Goal: Task Accomplishment & Management: Manage account settings

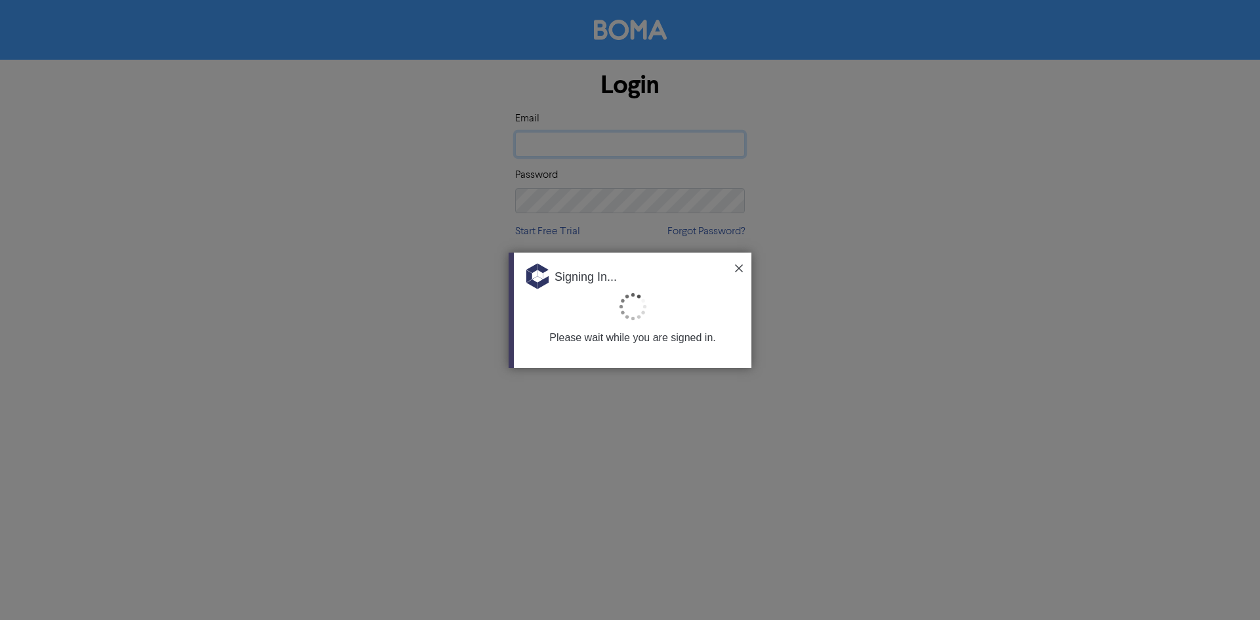
type input "[EMAIL_ADDRESS][DOMAIN_NAME]"
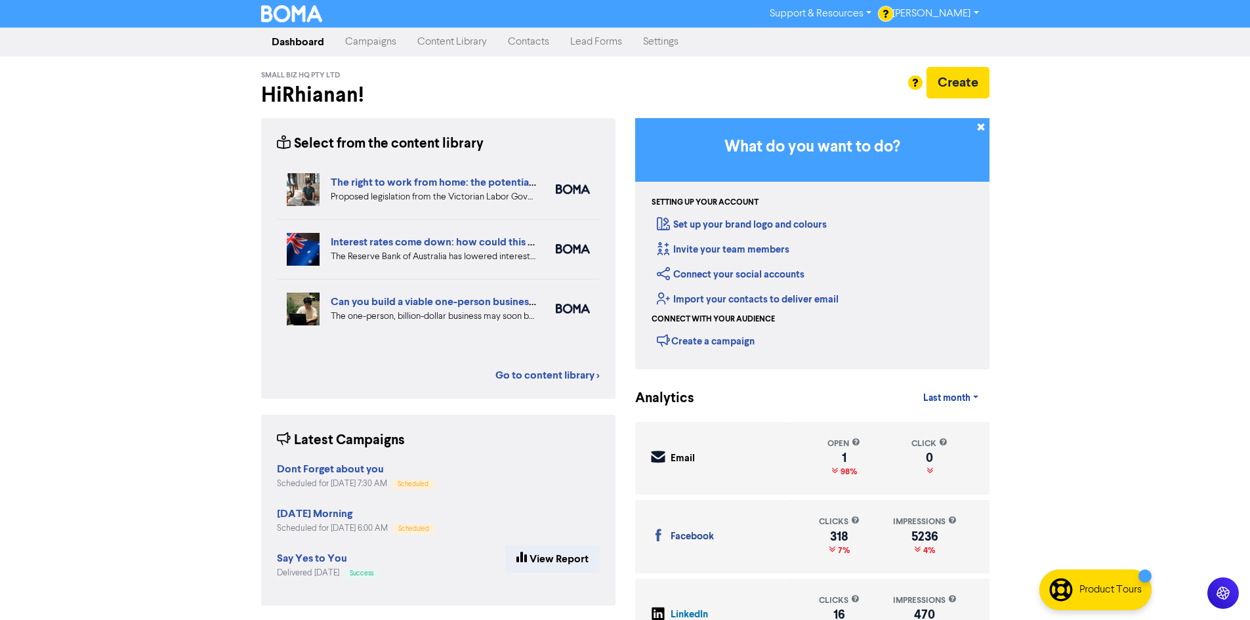
click at [1071, 199] on div "Support & Resources Video Tutorials FAQ & Guides Marketing Education [PERSON_NA…" at bounding box center [625, 310] width 1250 height 620
click at [438, 37] on link "Content Library" at bounding box center [452, 42] width 91 height 26
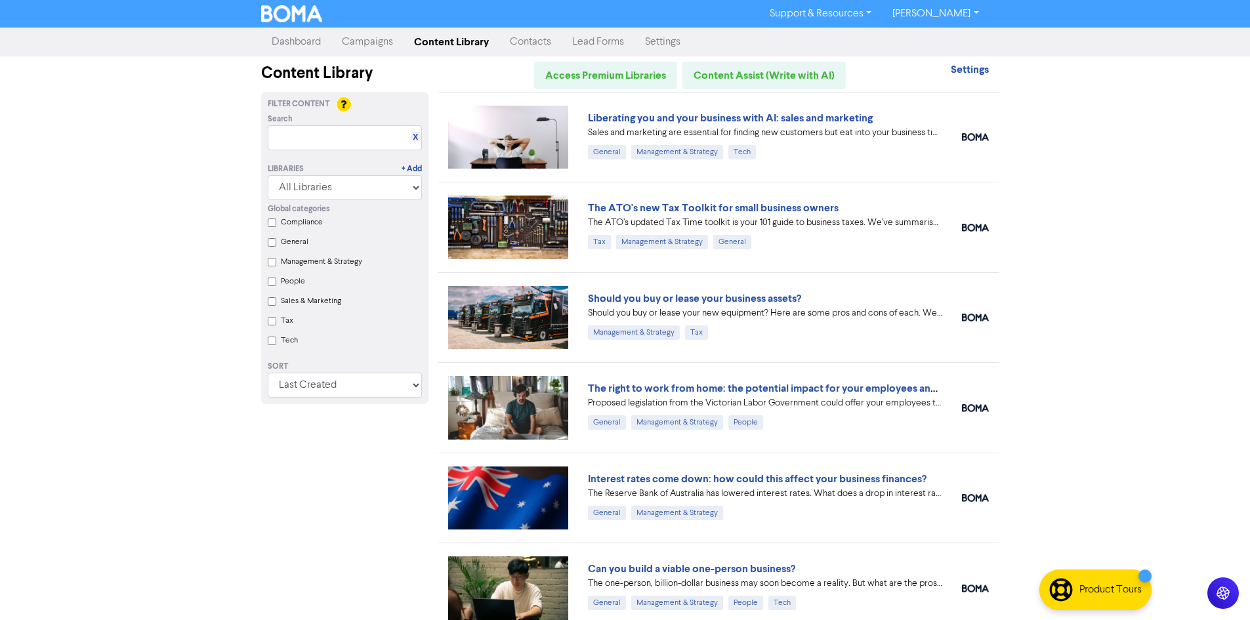
click at [381, 47] on link "Campaigns" at bounding box center [367, 42] width 72 height 26
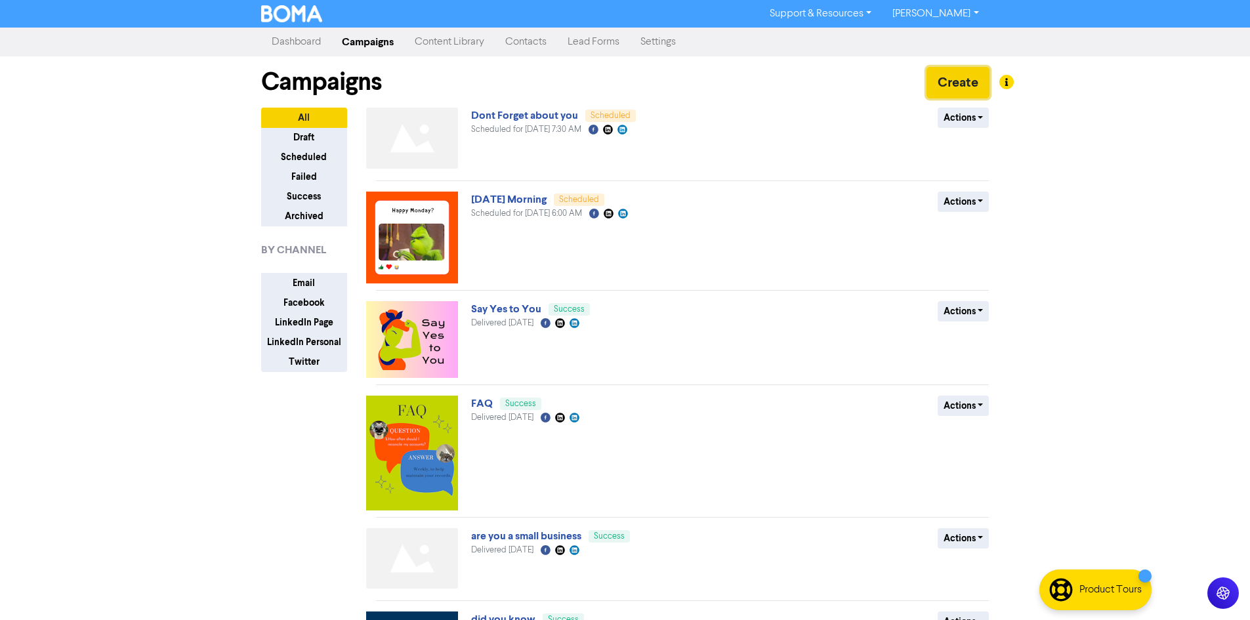
click at [969, 74] on button "Create" at bounding box center [958, 82] width 63 height 31
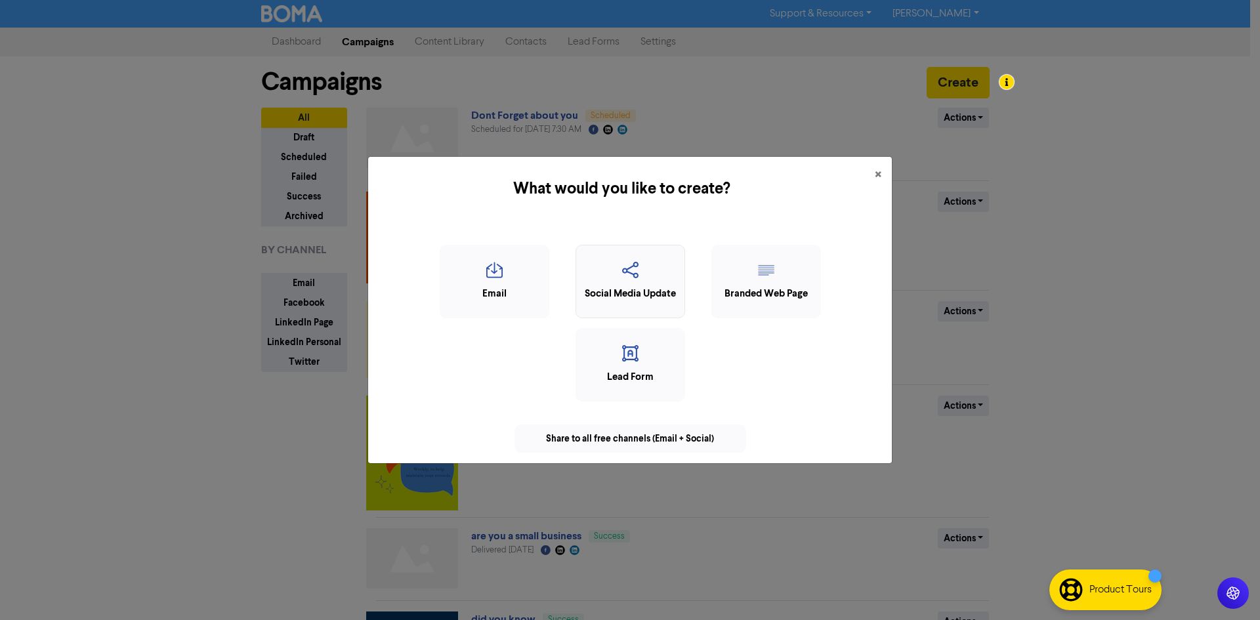
click at [629, 287] on div "Social Media Update" at bounding box center [630, 294] width 95 height 15
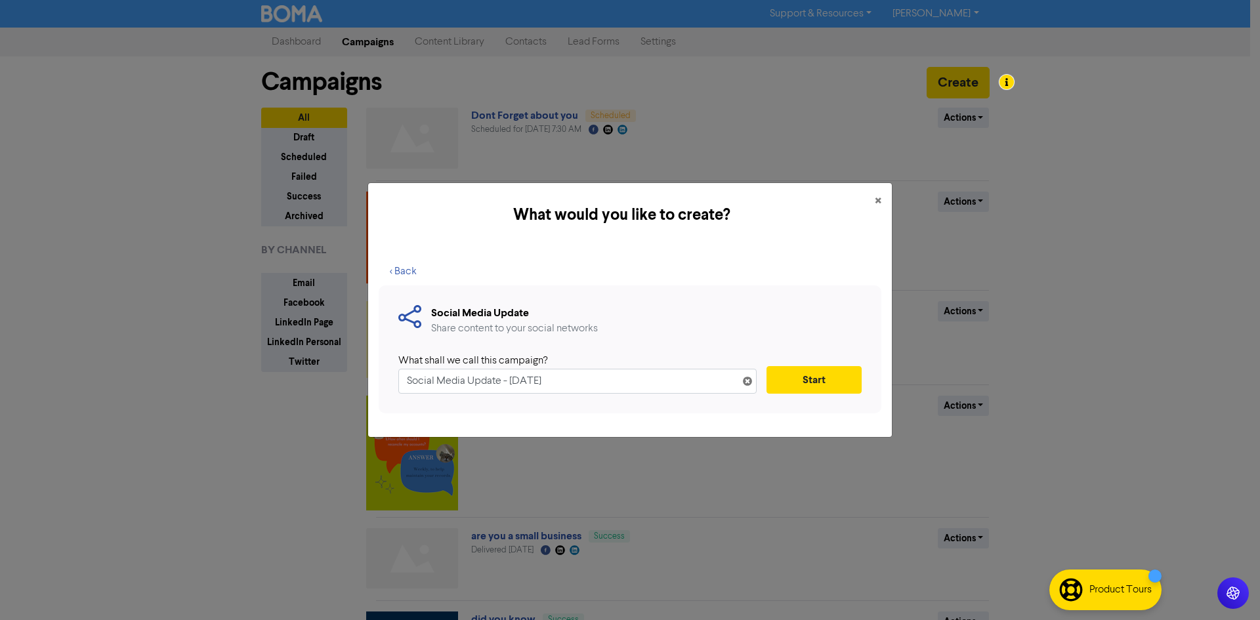
drag, startPoint x: 577, startPoint y: 379, endPoint x: 0, endPoint y: 377, distance: 576.8
click at [0, 377] on div "What would you like to create? × < Back Social Media Update Share content to yo…" at bounding box center [630, 310] width 1260 height 620
type input "f"
type input "Fathers Day"
click at [838, 376] on button "Start" at bounding box center [813, 380] width 95 height 28
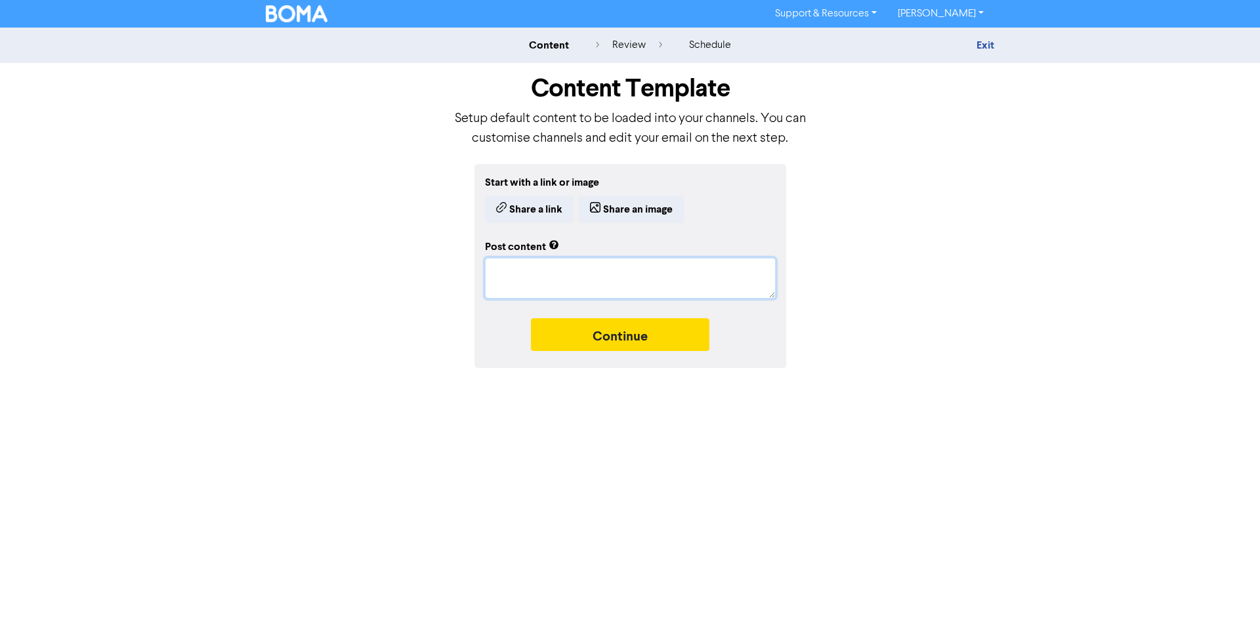
click at [520, 266] on textarea at bounding box center [630, 278] width 291 height 41
click at [534, 274] on textarea "To enrich screen reader interactions, please activate Accessibility in Grammarl…" at bounding box center [630, 278] width 291 height 41
paste textarea "[DATE] we celebrate the dads, stepdads, granddads, father figures, and mentors …"
type textarea "x"
type textarea "[DATE] we celebrate the dads, stepdads, granddads, father figures, and mentors …"
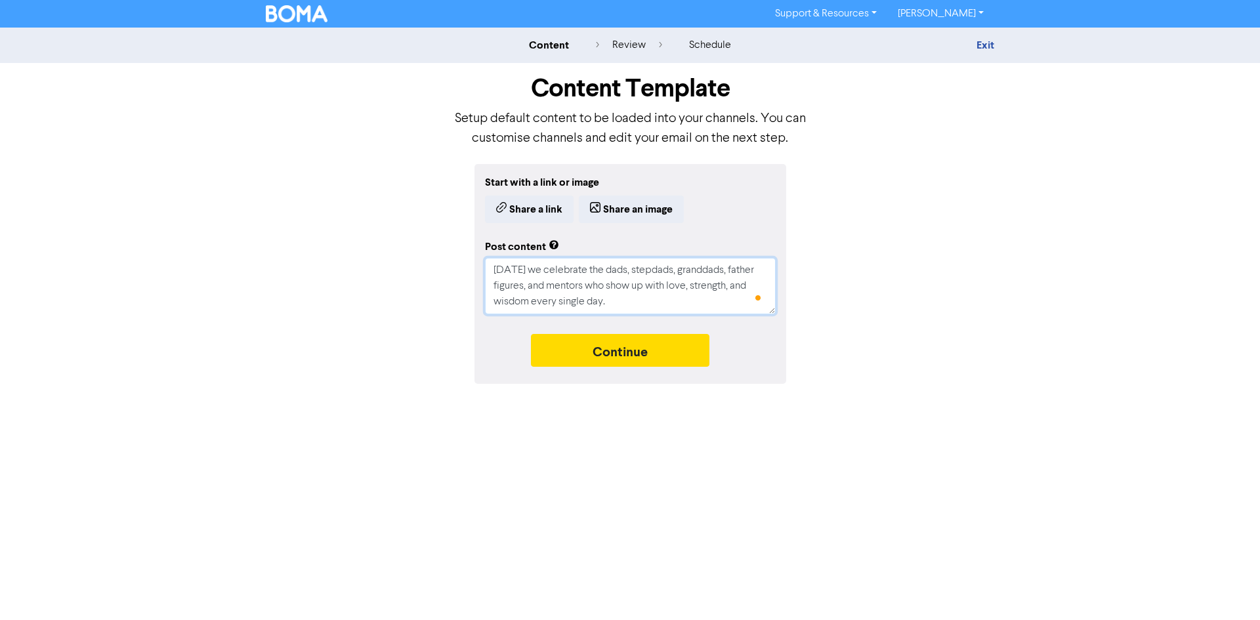
click at [598, 272] on textarea "[DATE] we celebrate the dads, stepdads, granddads, father figures, and mentors …" at bounding box center [630, 286] width 291 height 56
click at [587, 274] on textarea "[DATE] we celebrate the dads, stepdads, granddads, father figures, and mentors …" at bounding box center [630, 286] width 291 height 56
type textarea "x"
type textarea "[DATE] we celebrate sthe dads, stepdads, granddads, father figures, and mentors…"
type textarea "x"
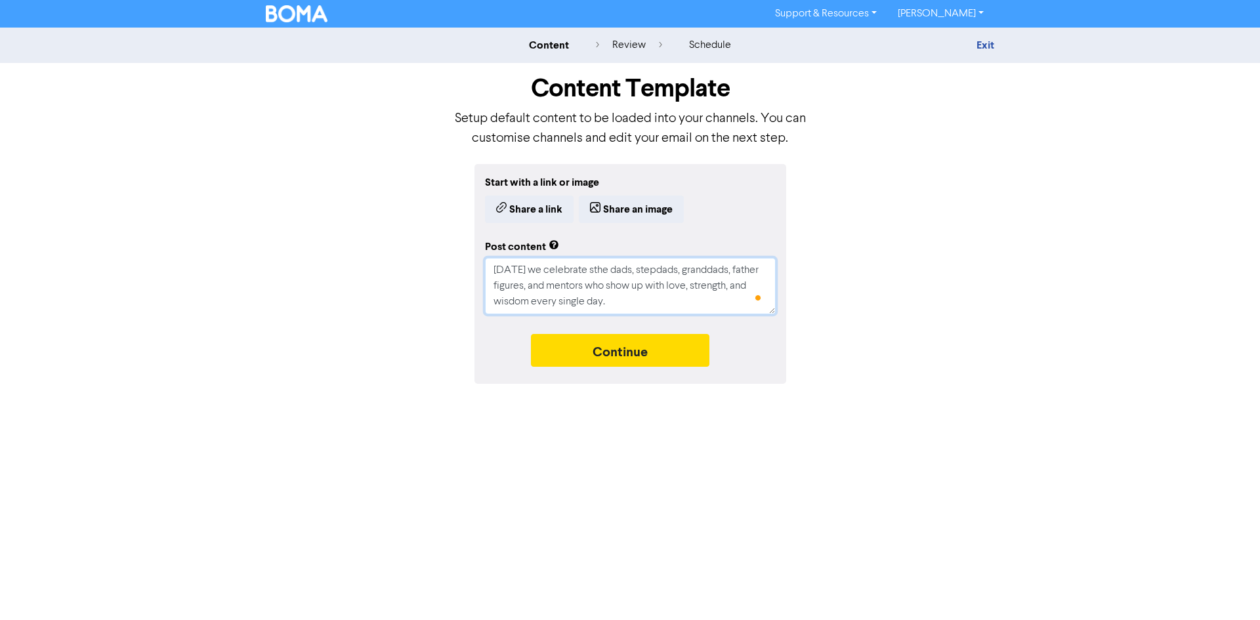
type textarea "[DATE] we celebrate [PERSON_NAME] dads, stepdads, granddads, father figures, an…"
type textarea "x"
type textarea "[DATE] we celebrate salthe dads, stepdads, granddads, father figures, and mento…"
type textarea "x"
type textarea "[DATE] we celebrate sallthe dads, stepdads, granddads, father figures, and ment…"
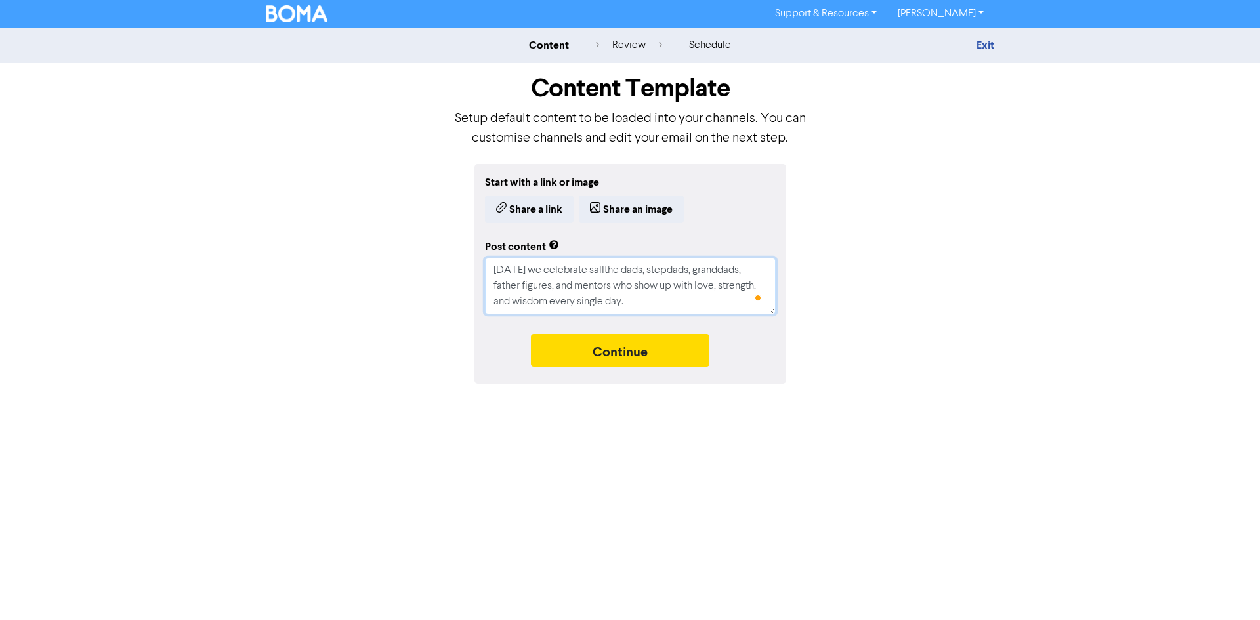
type textarea "x"
type textarea "[DATE] we celebrate salthe dads, stepdads, granddads, father figures, and mento…"
type textarea "x"
type textarea "[DATE] we celebrate [PERSON_NAME] dads, stepdads, granddads, father figures, an…"
type textarea "x"
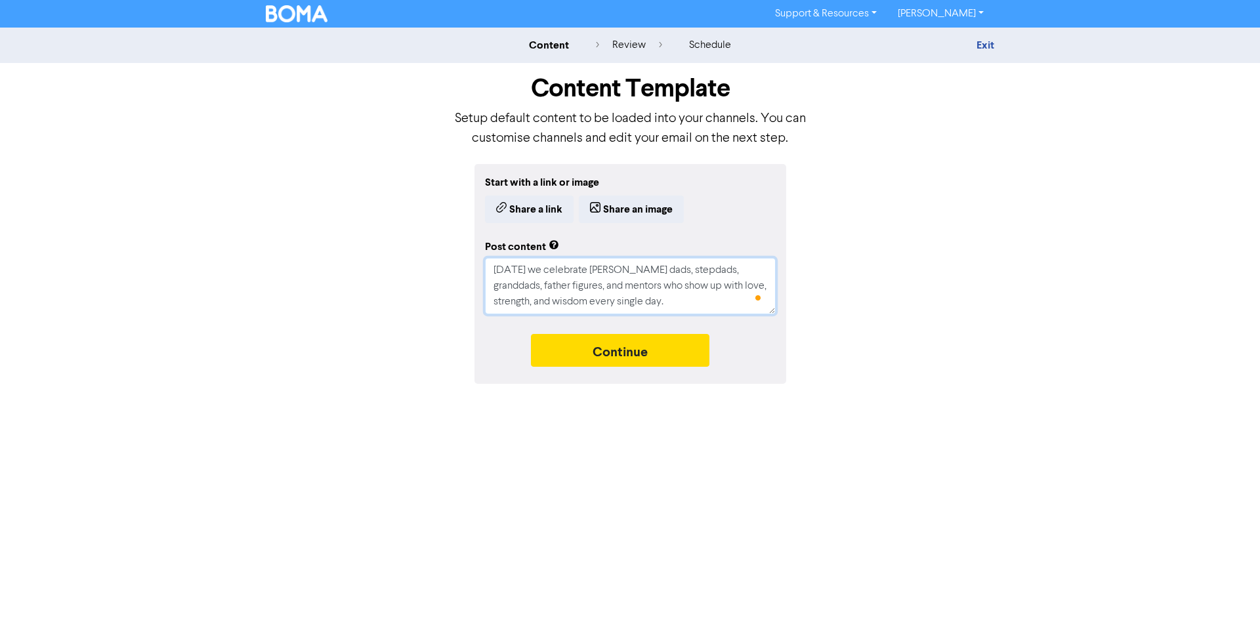
type textarea "[DATE] we celebrate sthe dads, stepdads, granddads, father figures, and mentors…"
type textarea "x"
type textarea "[DATE] we celebrate the dads, stepdads, granddads, father figures, and mentors …"
type textarea "x"
type textarea "[DATE] we celebrate athe dads, stepdads, granddads, father figures, and mentors…"
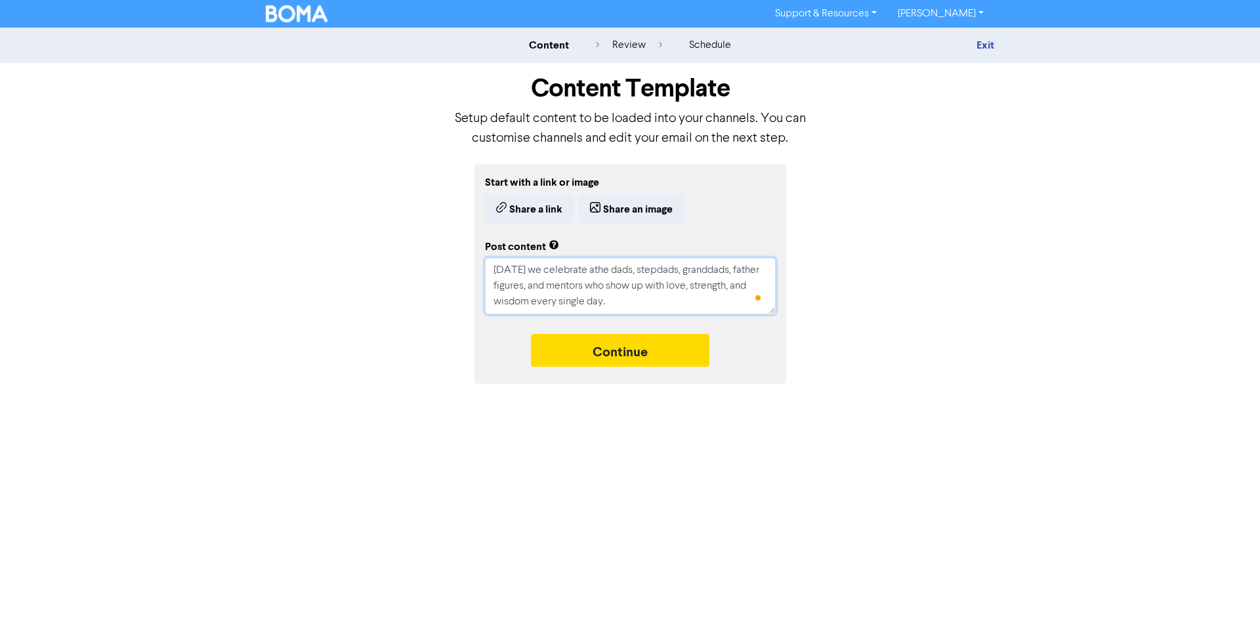
type textarea "x"
type textarea "[DATE] we celebrate althe dads, stepdads, granddads, father figures, and mentor…"
type textarea "x"
type textarea "[DATE] we celebrate allthe dads, stepdads, granddads, father figures, and mento…"
type textarea "x"
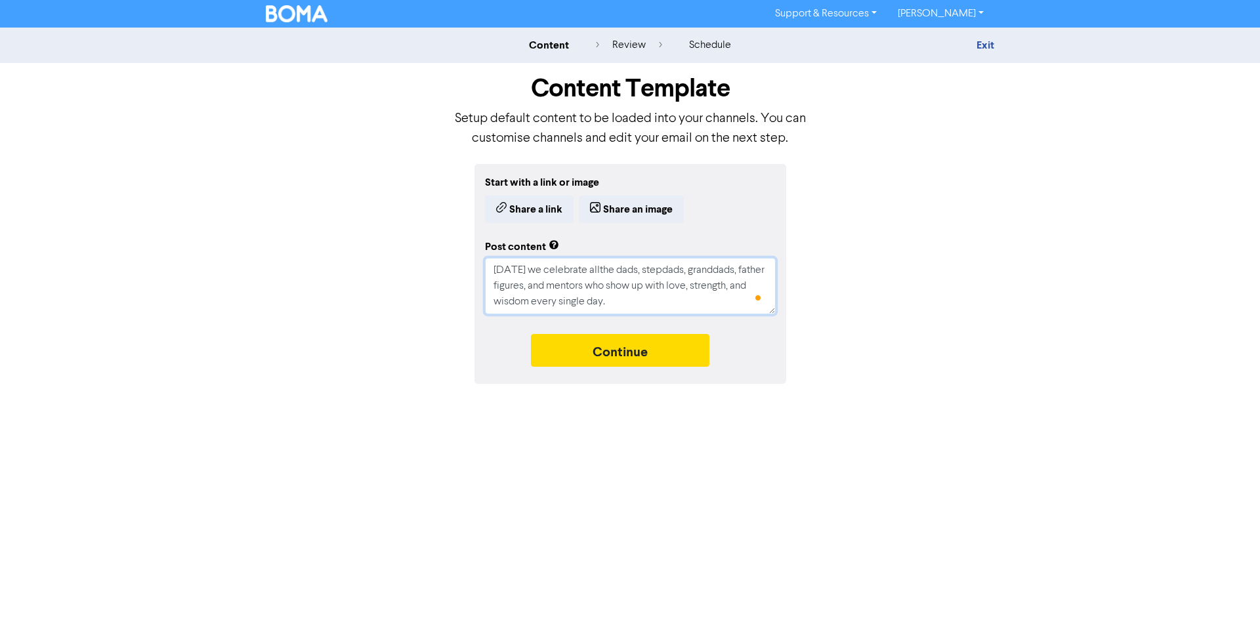
type textarea "[DATE] we celebrate all the dads, stepdads, granddads, father figures, and ment…"
click at [485, 273] on textarea "[DATE] we celebrate all the dads, stepdads, granddads, father figures, and ment…" at bounding box center [630, 286] width 291 height 56
type textarea "x"
type textarea "HToday we celebrate all the dads, stepdads, granddads, father figures, and ment…"
type textarea "x"
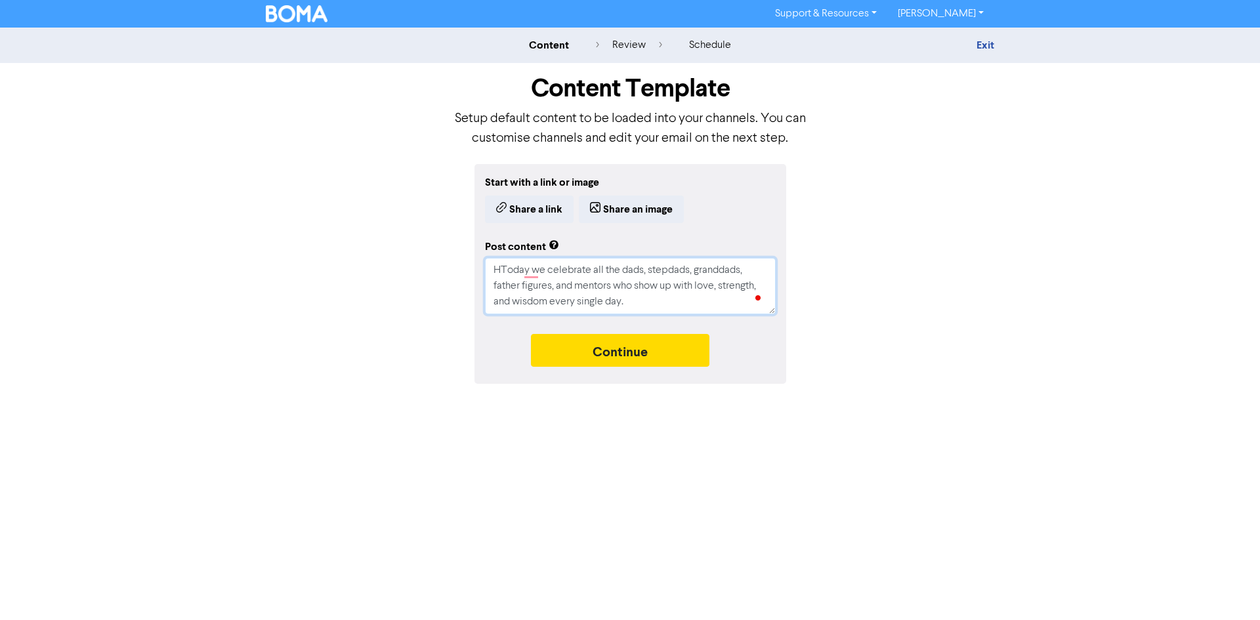
type textarea "HoToday we celebrate all the dads, stepdads, granddads, father figures, and men…"
type textarea "x"
type textarea "HowToday we celebrate all the dads, stepdads, granddads, father figures, and me…"
type textarea "x"
type textarea "How [DATE] we celebrate all the dads, stepdads, granddads, father figures, and …"
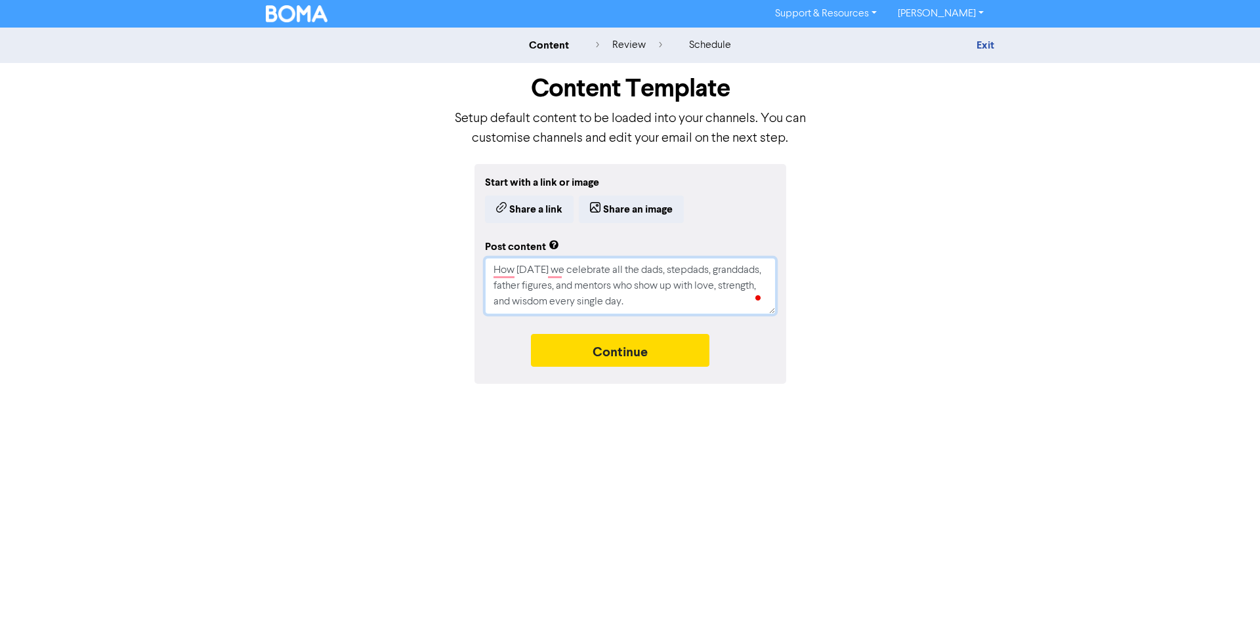
type textarea "x"
type textarea "How cToday we celebrate all the dads, stepdads, granddads, father figures, and …"
type textarea "x"
type textarea "How coToday we celebrate all the dads, stepdads, granddads, father figures, and…"
type textarea "x"
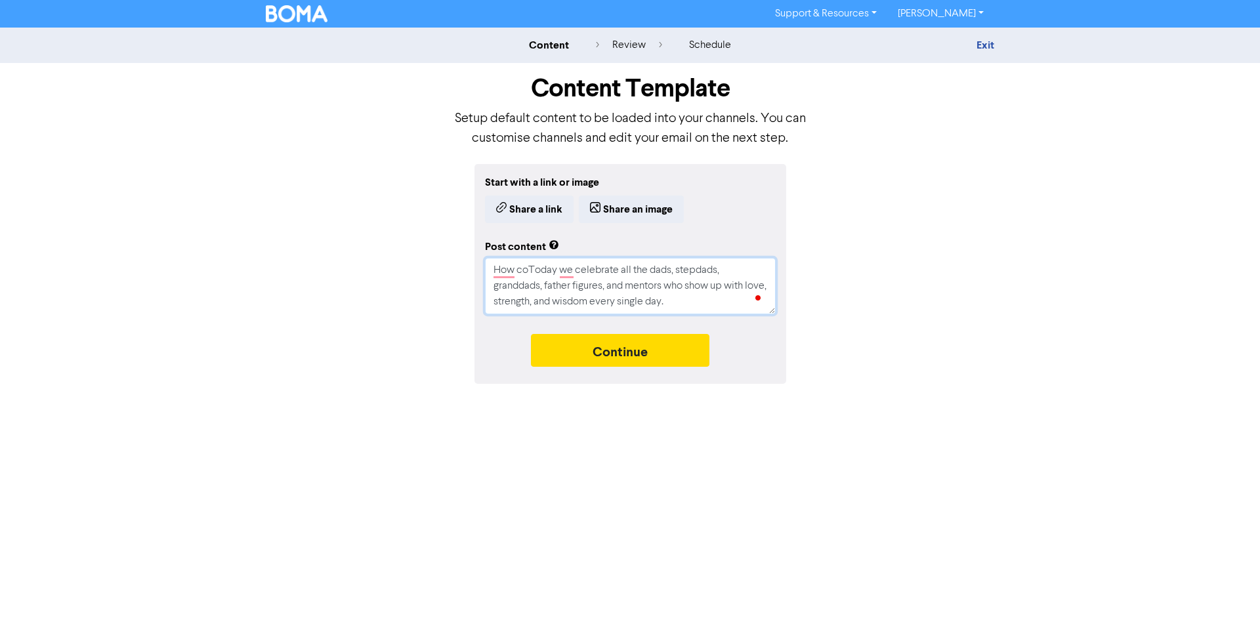
type textarea "How cooToday we celebrate all the dads, stepdads, granddads, father figures, an…"
type textarea "x"
type textarea "How coo,[DATE] we celebrate all the dads, stepdads, granddads, father figures, …"
type textarea "x"
type textarea "How coo,lToday we celebrate all the dads, stepdads, granddads, father figures, …"
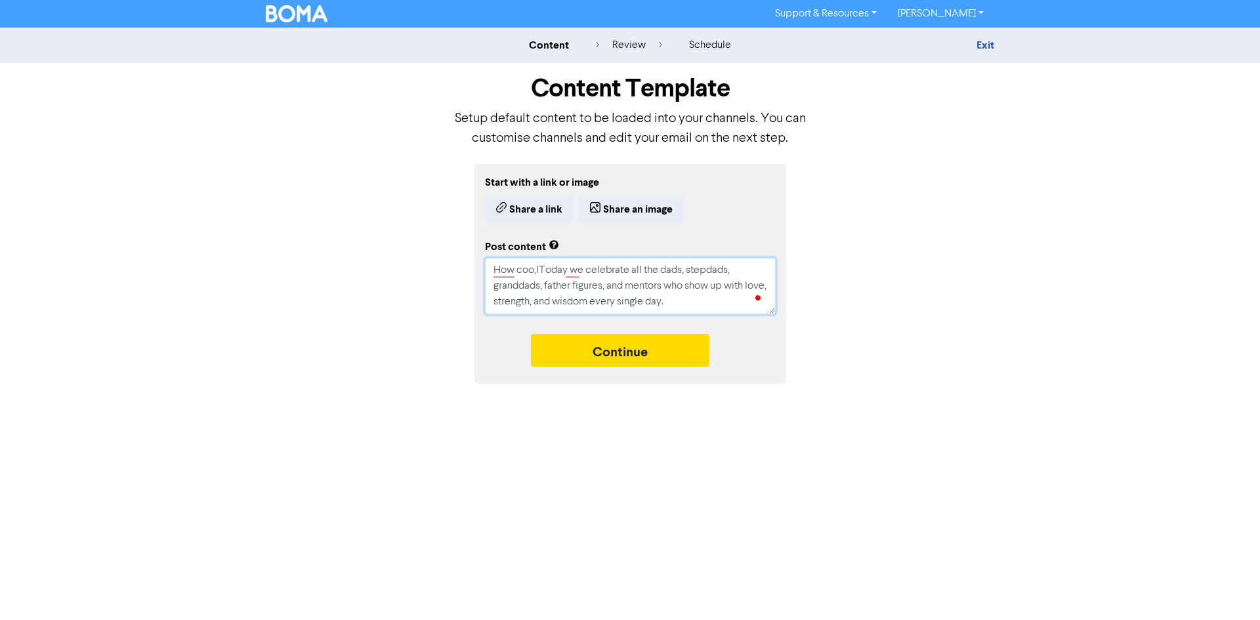
type textarea "x"
type textarea "How coo,l [DATE] we celebrate all the dads, stepdads, granddads, father figures…"
type textarea "x"
type textarea "How coo,lToday we celebrate all the dads, stepdads, granddads, father figures, …"
type textarea "x"
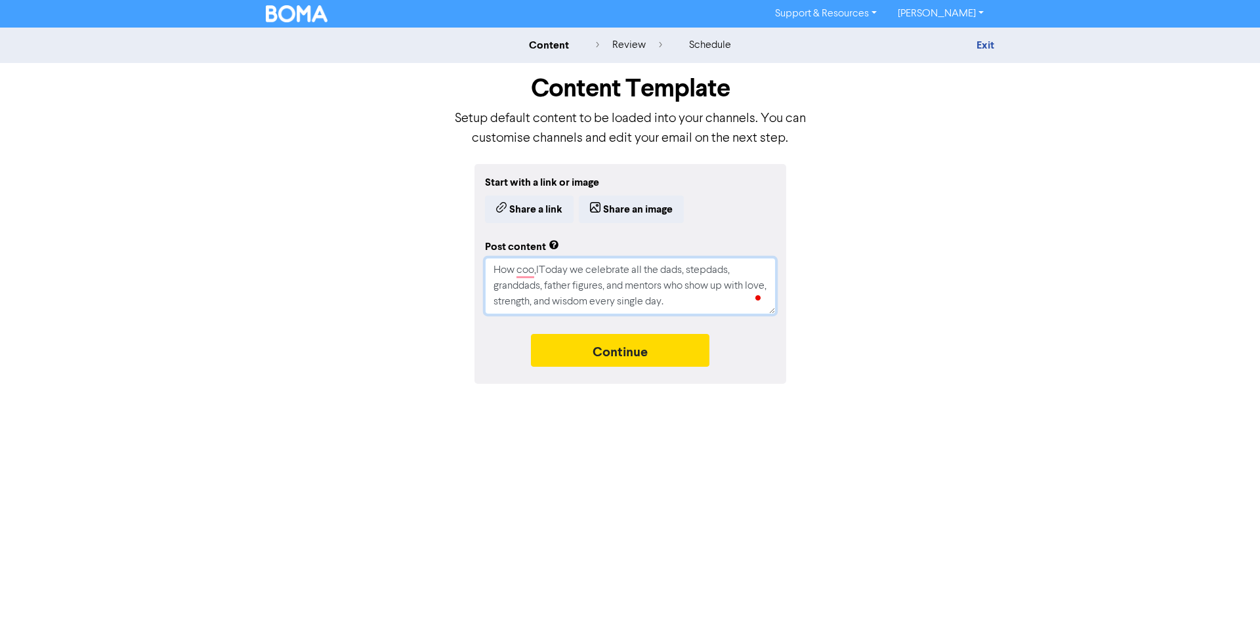
type textarea "How coo,[DATE] we celebrate all the dads, stepdads, granddads, father figures, …"
type textarea "x"
type textarea "How cooToday we celebrate all the dads, stepdads, granddads, father figures, an…"
type textarea "x"
type textarea "How coolToday we celebrate all the dads, stepdads, granddads, father figures, a…"
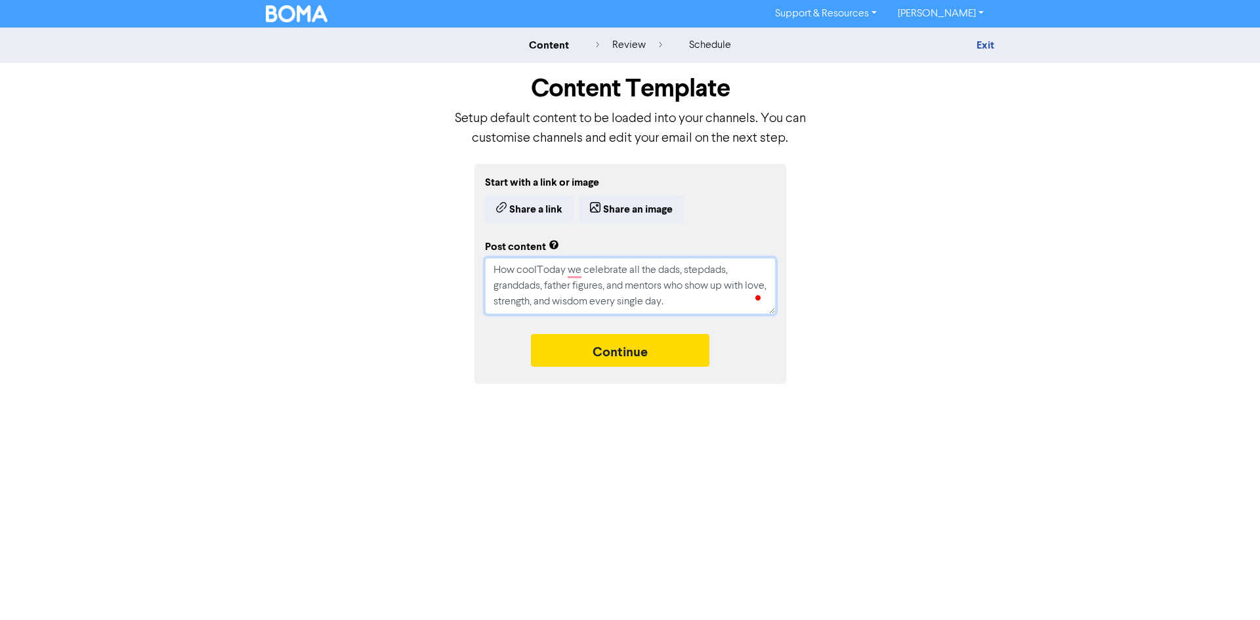
type textarea "x"
type textarea "How cool [DATE] we celebrate all the dads, stepdads, granddads, father figures,…"
type textarea "x"
type textarea "How cool aToday we celebrate all the dads, stepdads, granddads, father figures,…"
type textarea "x"
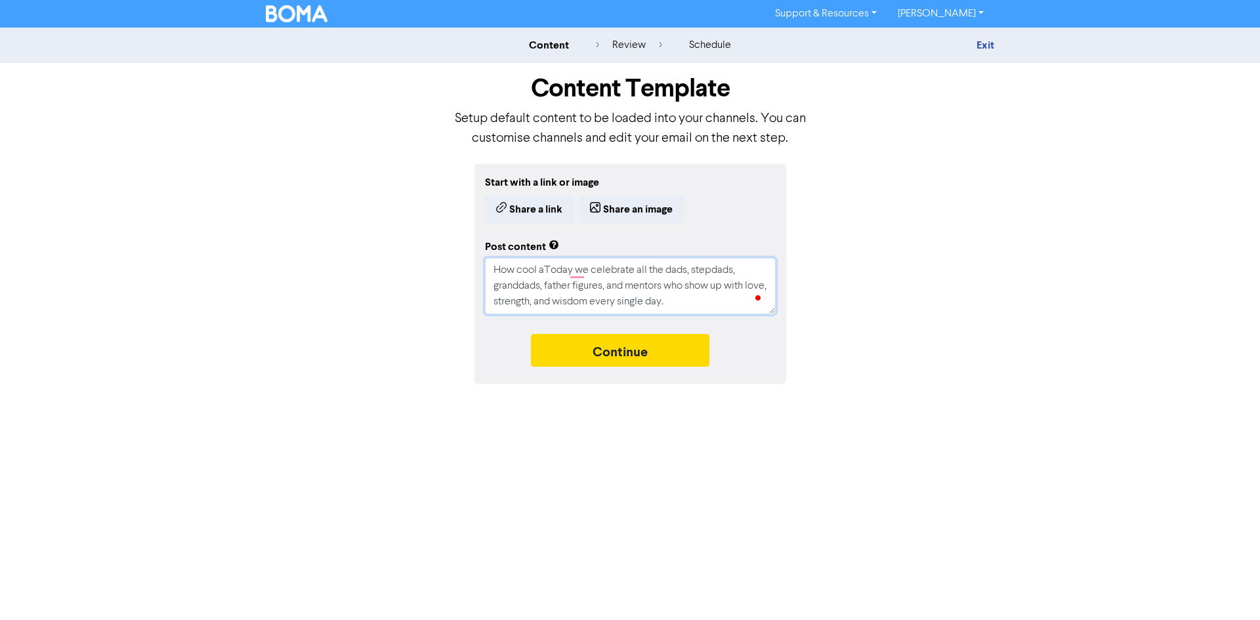
type textarea "How cool arToday we celebrate all the dads, stepdads, granddads, father figures…"
type textarea "x"
type textarea "How cool areToday we celebrate all the dads, stepdads, granddads, father figure…"
type textarea "x"
type textarea "How cool are [DATE] we celebrate all the dads, stepdads, granddads, father figu…"
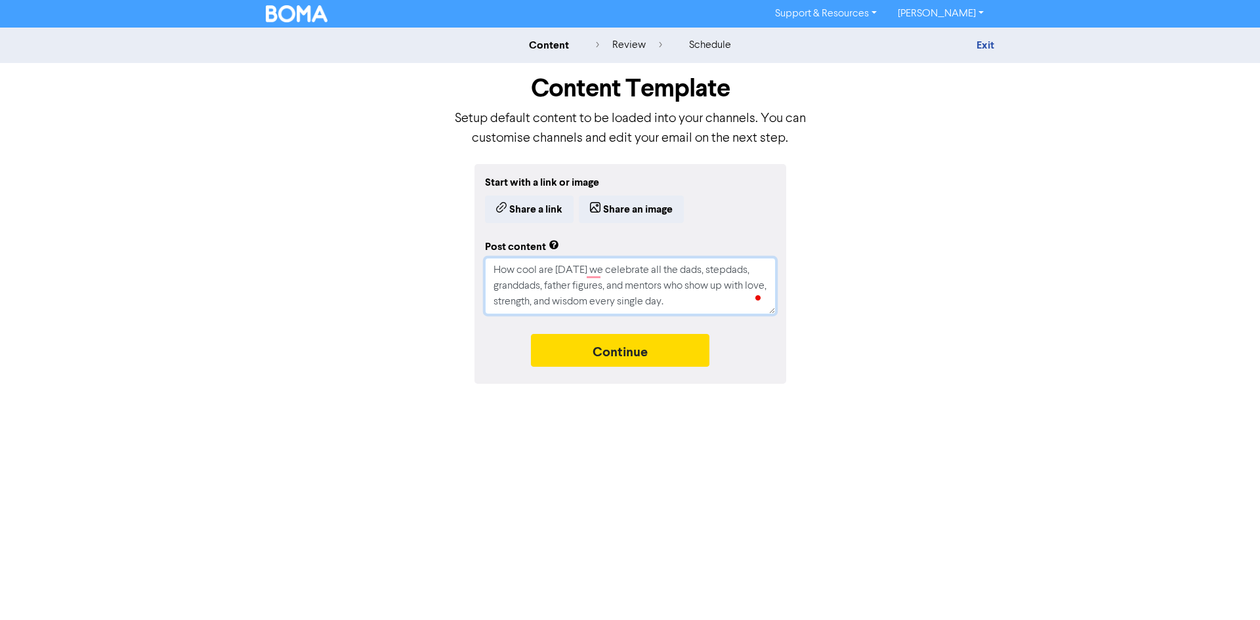
type textarea "x"
type textarea "How cool are dToday we celebrate all the dads, stepdads, granddads, father figu…"
type textarea "x"
type textarea "How cool are daToday we celebrate all the dads, stepdads, granddads, father fig…"
type textarea "x"
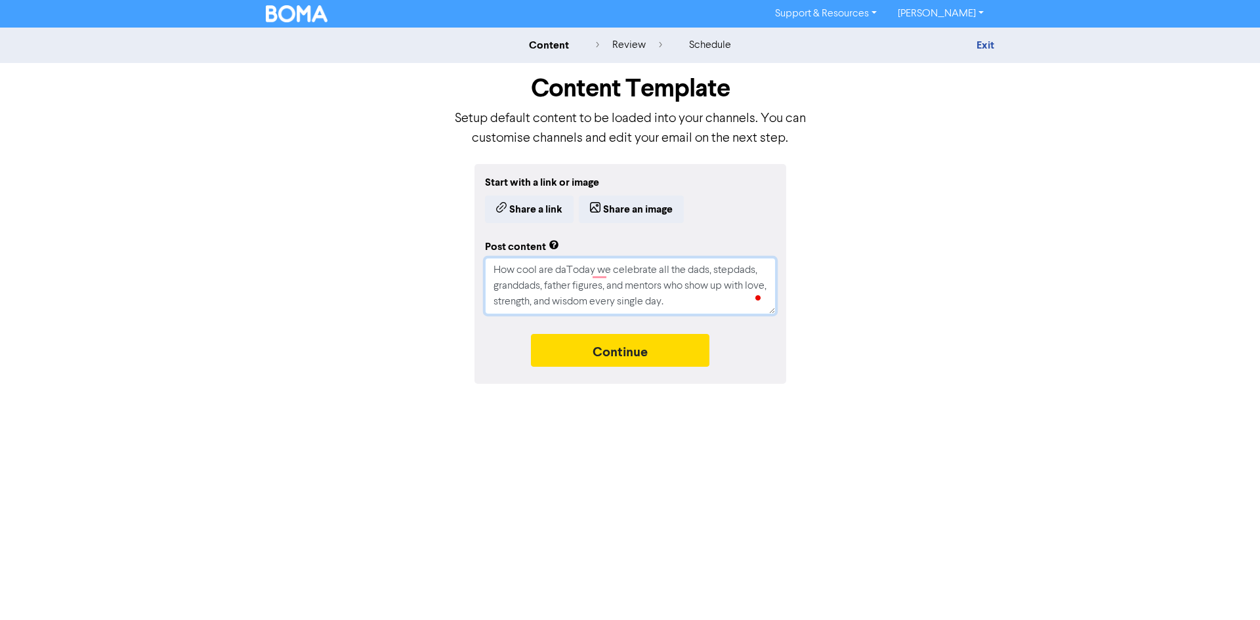
type textarea "How cool are dadToday we celebrate all the dads, stepdads, granddads, father fi…"
type textarea "x"
type textarea "How cool are dadsToday we celebrate all the dads, stepdads, granddads, father f…"
type textarea "x"
type textarea "How cool are dads?[DATE] we celebrate all the dads, stepdads, granddads, father…"
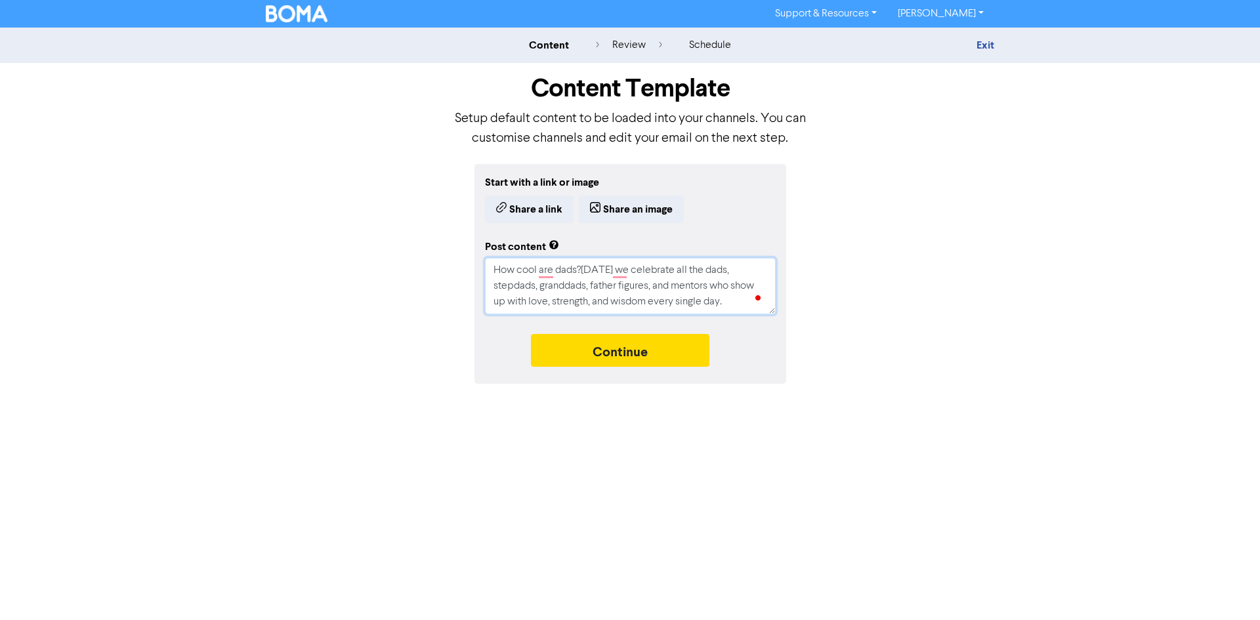
type textarea "x"
type textarea "How cool are dads?![DATE] we celebrate all the dads, stepdads, granddads, fathe…"
type textarea "x"
type textarea "How cool are dads?!![DATE] we celebrate all the dads, stepdads, granddads, fath…"
type textarea "x"
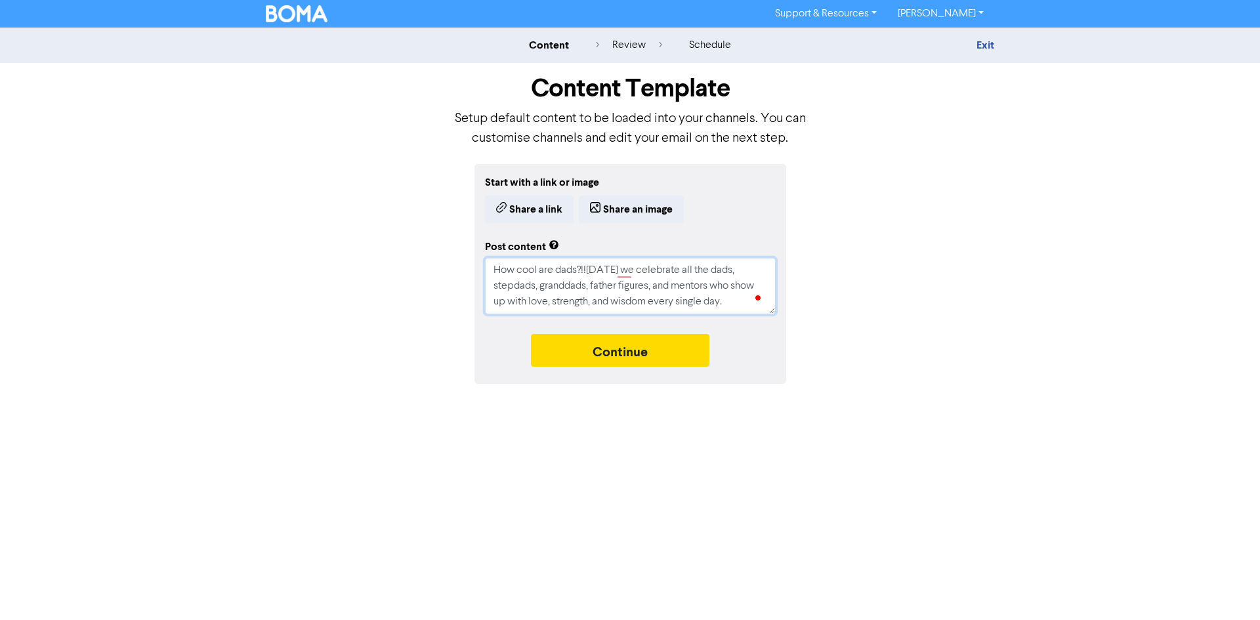
type textarea "How cool are dads?!! [DATE] we celebrate all the dads, stepdads, granddads, fat…"
type textarea "x"
type textarea "How cool are dads?!! [DATE] we celebrate all the dads, stepdads, granddads, fat…"
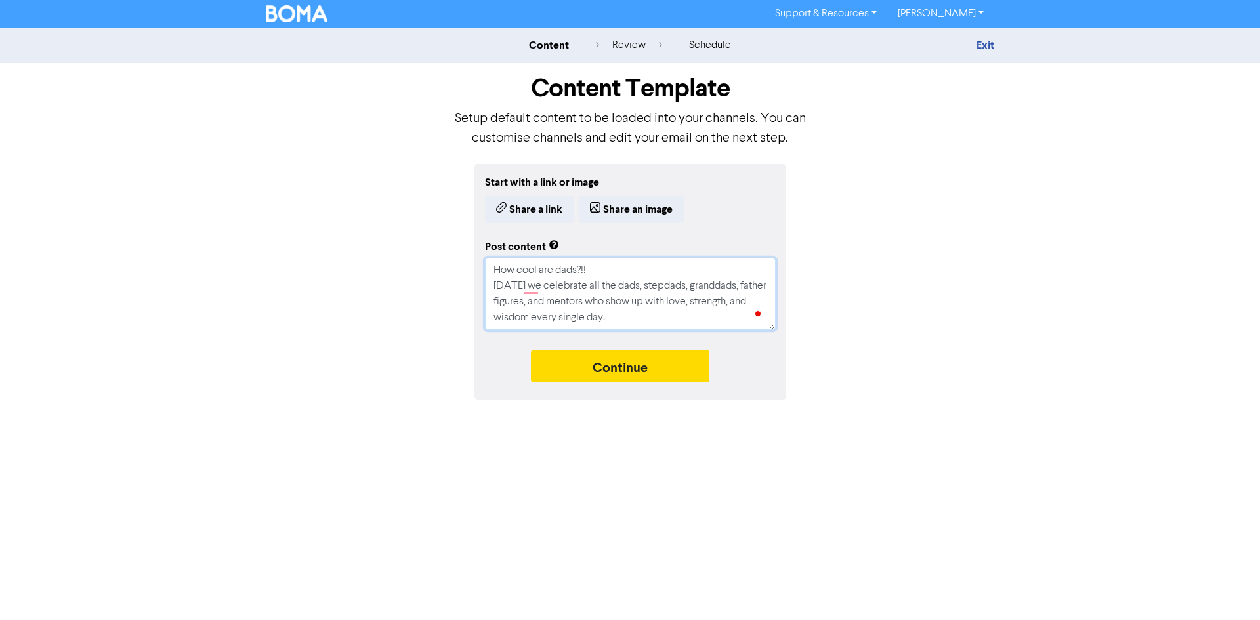
type textarea "x"
type textarea "How cool are dads?!! [DATE] we celebrate all the dads, stepdads, granddads, fat…"
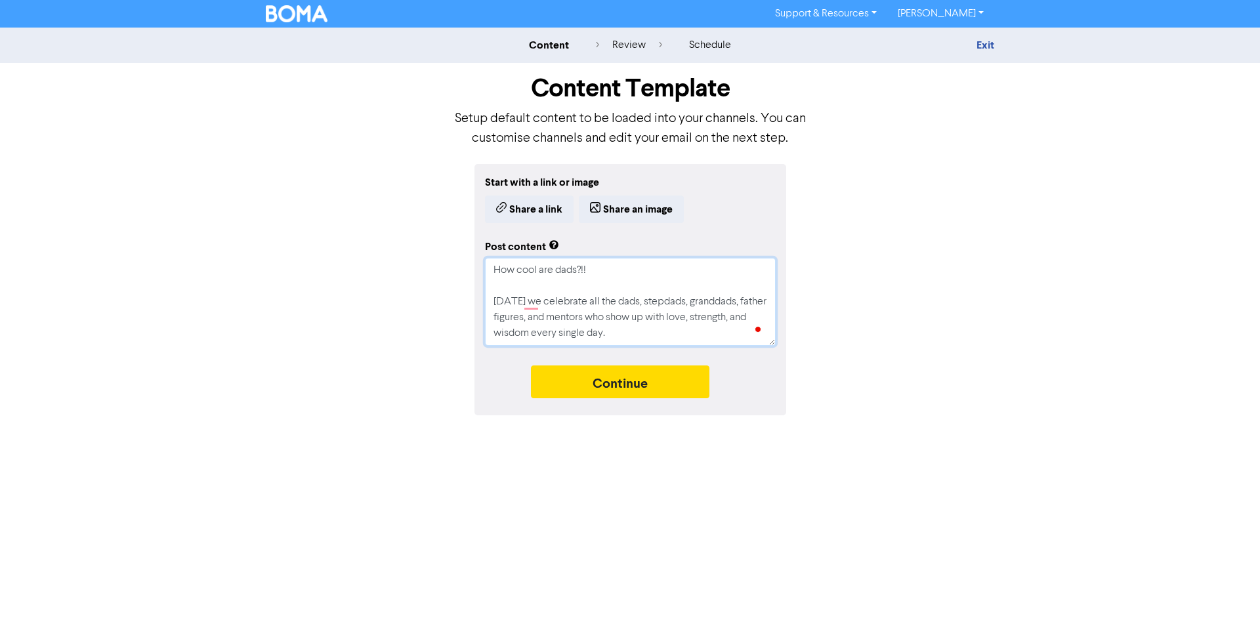
click at [503, 284] on textarea "How cool are dads?!! [DATE] we celebrate all the dads, stepdads, granddads, fat…" at bounding box center [630, 302] width 291 height 88
type textarea "x"
type textarea "How cool are dads?!! [DATE] we celebrate all the dads, stepdads, granddads, fat…"
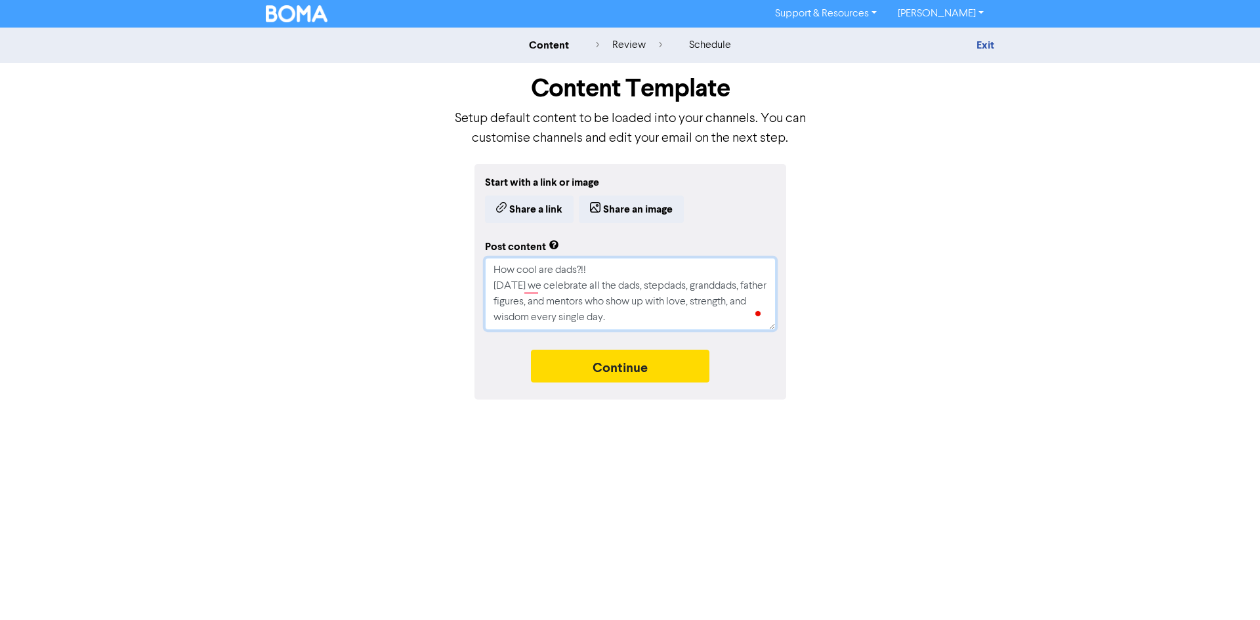
click at [626, 316] on textarea "How cool are dads?!! [DATE] we celebrate all the dads, stepdads, granddads, fat…" at bounding box center [630, 294] width 291 height 72
drag, startPoint x: 526, startPoint y: 278, endPoint x: 118, endPoint y: 310, distance: 409.4
click at [129, 315] on div "content review schedule Exit Content Template Setup default content to be loade…" at bounding box center [630, 214] width 1260 height 372
type textarea "x"
type textarea "How coo [DATE] we celebrate all the dads, stepdads, granddads, father figures, …"
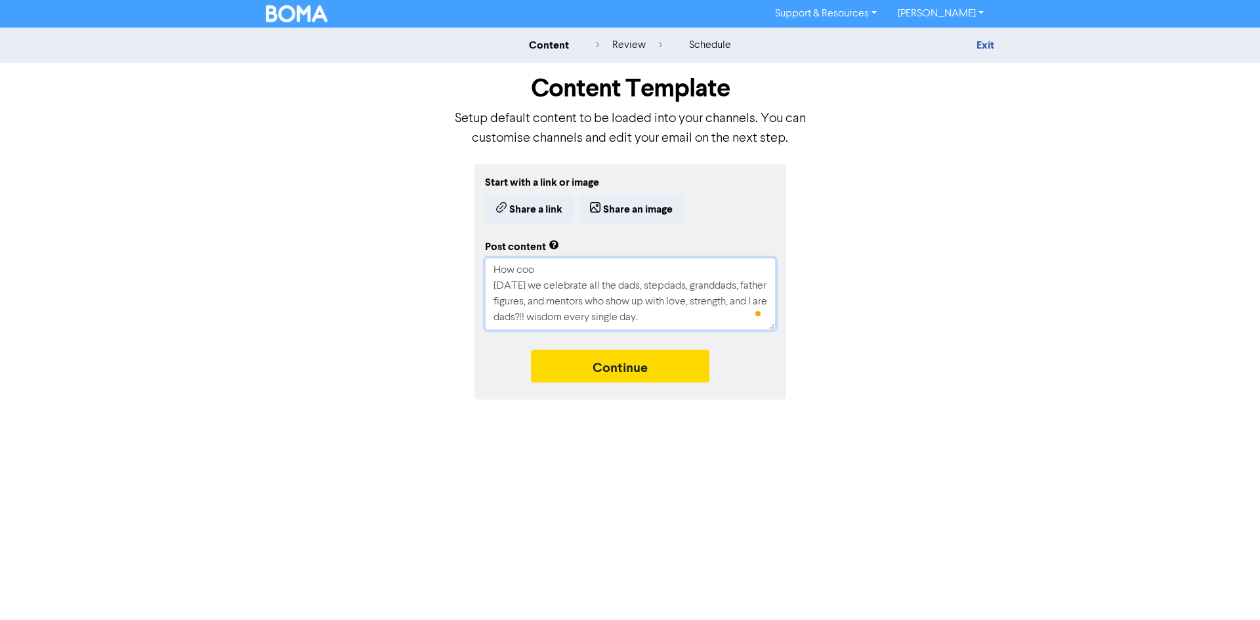
click at [562, 275] on textarea "How coo [DATE] we celebrate all the dads, stepdads, granddads, father figures, …" at bounding box center [630, 294] width 291 height 72
drag, startPoint x: 665, startPoint y: 316, endPoint x: 460, endPoint y: 150, distance: 263.6
click at [460, 150] on div "Content Template Setup default content to be loaded into your channels. You can…" at bounding box center [630, 231] width 748 height 337
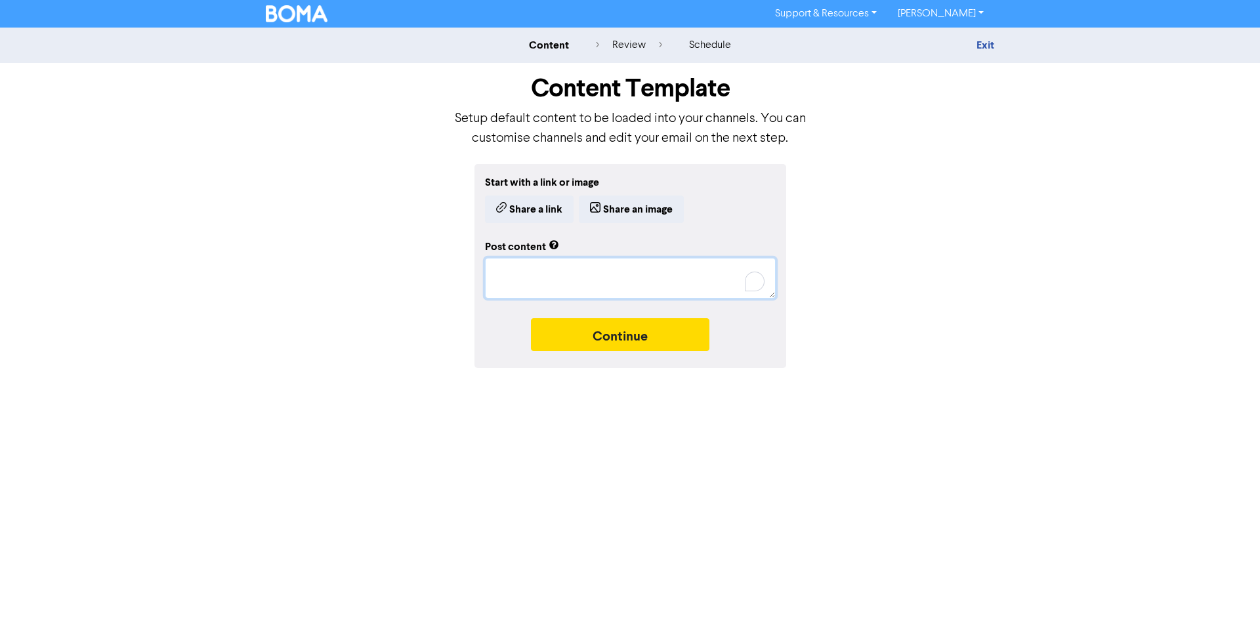
click at [515, 274] on textarea "To enrich screen reader interactions, please activate Accessibility in Grammarl…" at bounding box center [630, 278] width 291 height 41
paste textarea "[DATE] we celebrate the dads, stepdads, granddads, father figures, and mentors …"
type textarea "x"
type textarea "[DATE] we celebrate the dads, stepdads, granddads, father figures, and mentors …"
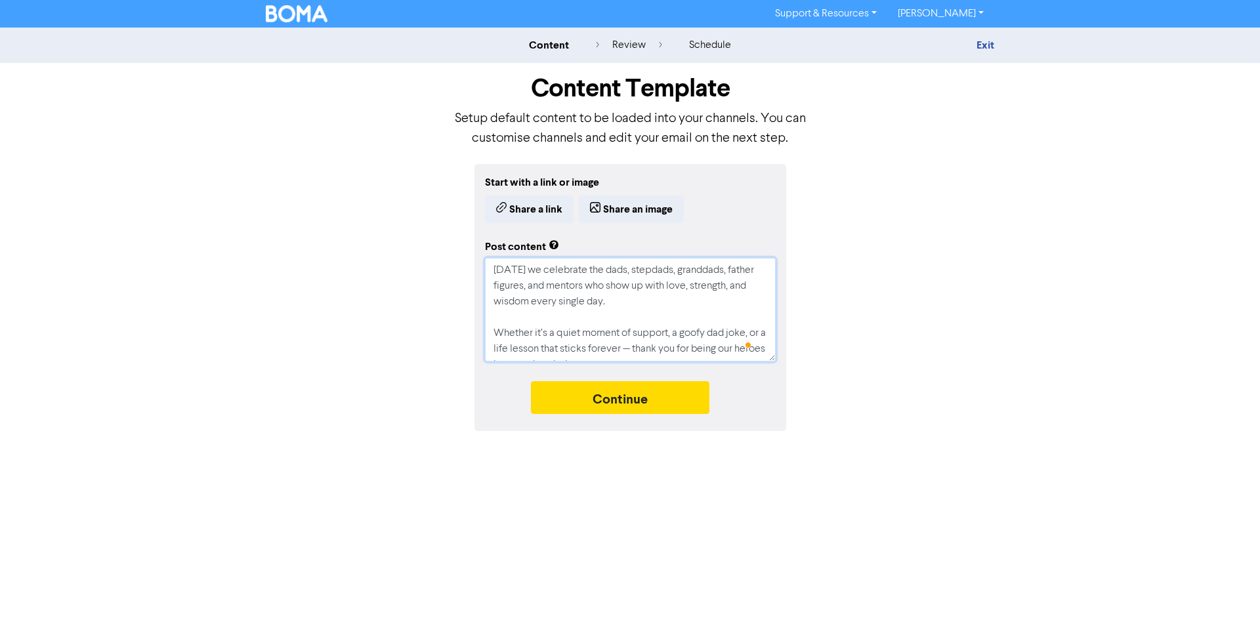
click at [598, 272] on textarea "[DATE] we celebrate the dads, stepdads, granddads, father figures, and mentors …" at bounding box center [630, 310] width 291 height 104
click at [586, 274] on textarea "[DATE] we celebrate the dads, stepdads, granddads, father figures, and mentors …" at bounding box center [630, 310] width 291 height 104
type textarea "x"
type textarea "[DATE] we celebrate athe dads, stepdads, granddads, father figures, and mentors…"
type textarea "x"
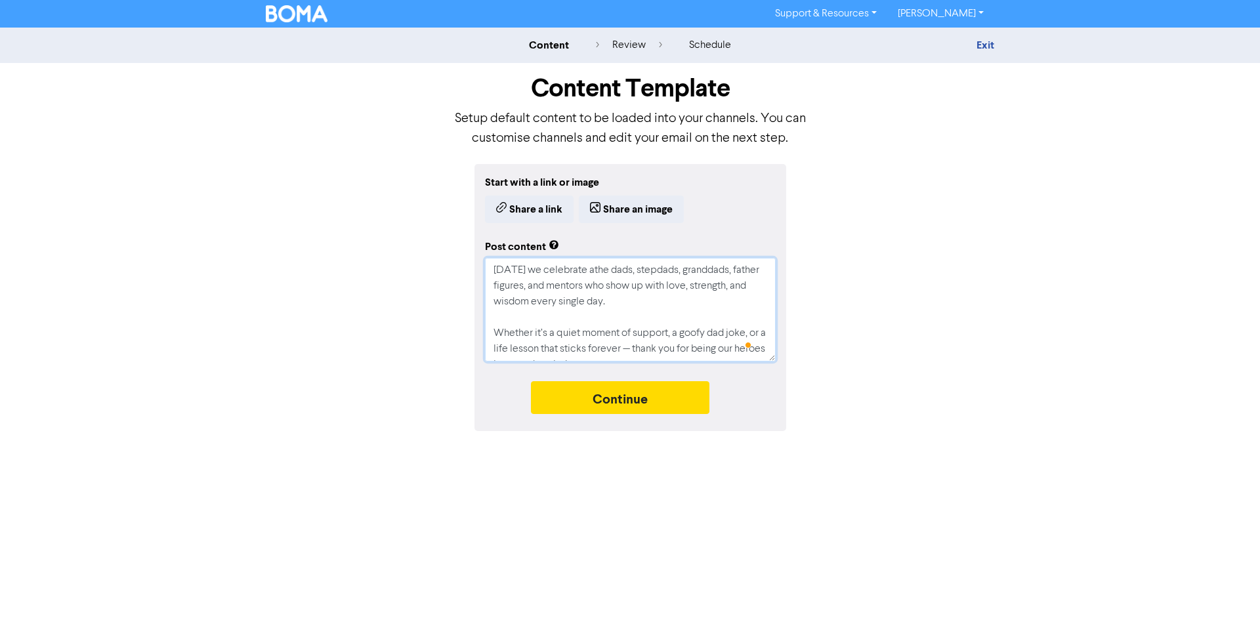
type textarea "[DATE] we celebrate althe dads, stepdads, granddads, father figures, and mentor…"
type textarea "x"
type textarea "[DATE] we celebrate allthe dads, stepdads, granddads, father figures, and mento…"
type textarea "x"
type textarea "[DATE] we celebrate all the dads, stepdads, granddads, father figures, and ment…"
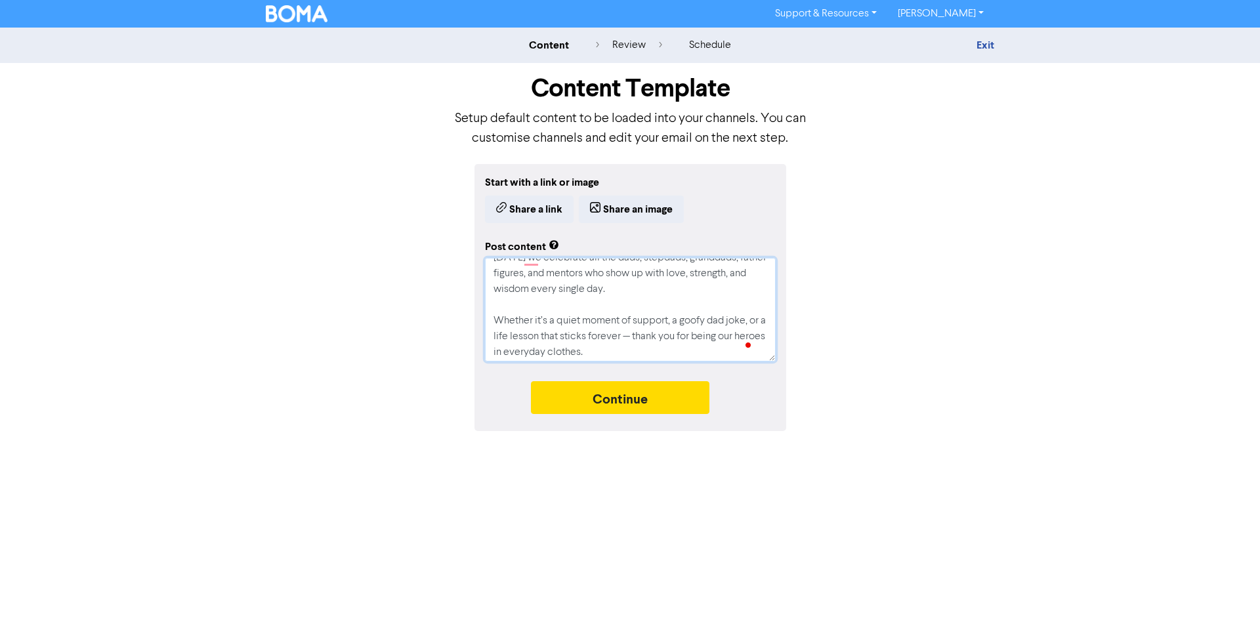
scroll to position [16, 0]
click at [655, 336] on textarea "[DATE] we celebrate all the dads, stepdads, granddads, father figures, and ment…" at bounding box center [630, 310] width 291 height 104
type textarea "x"
type textarea "[DATE] we celebrate all the dads, stepdads, granddads, father figures, and ment…"
type textarea "x"
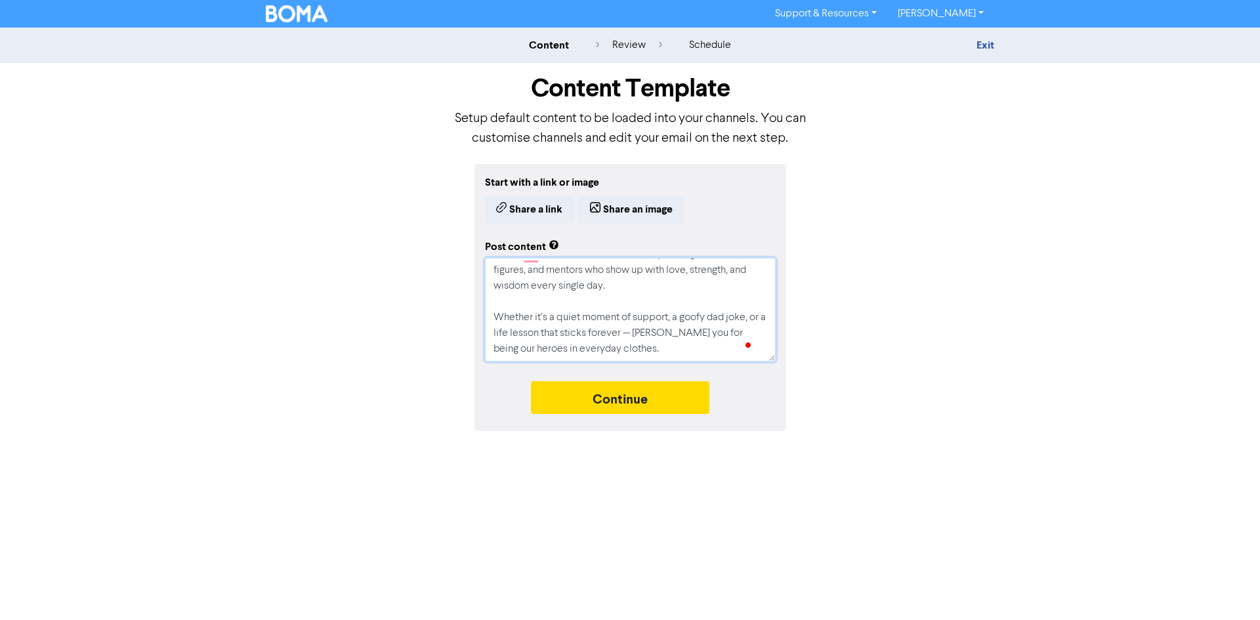
type textarea "[DATE] we celebrate all the dads, stepdads, granddads, father figures, and ment…"
type textarea "x"
type textarea "[DATE] we celebrate all the dads, stepdads, granddads, father figures, and ment…"
type textarea "x"
type textarea "[DATE] we celebrate all the dads, stepdads, granddads, father figures, and ment…"
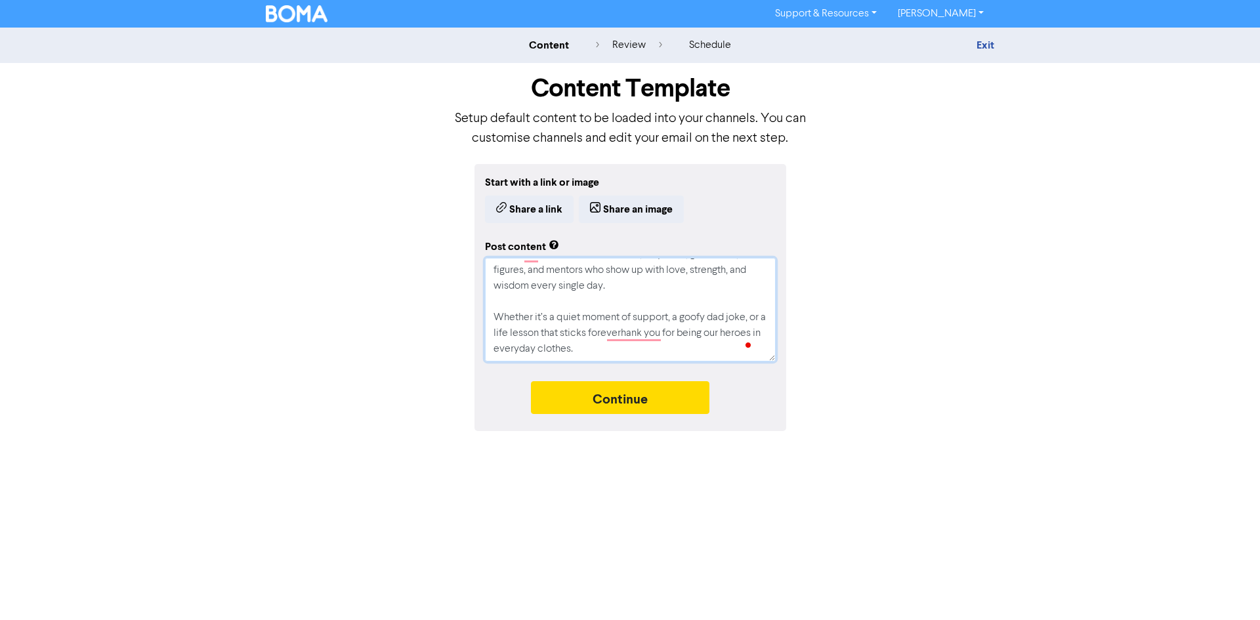
type textarea "x"
type textarea "[DATE] we celebrate all the dads, stepdads, granddads, father figures, and ment…"
type textarea "x"
type textarea "[DATE] we celebrate all the dads, stepdads, granddads, father figures, and ment…"
type textarea "x"
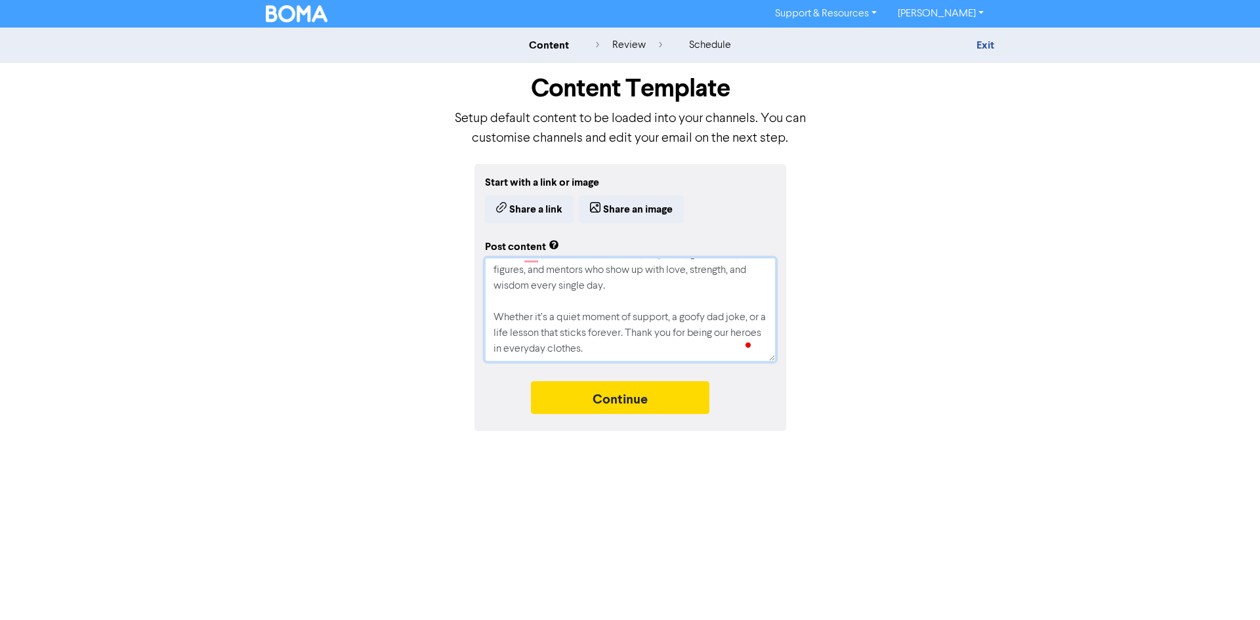
click at [623, 351] on textarea "[DATE] we celebrate all the dads, stepdads, granddads, father figures, and ment…" at bounding box center [630, 310] width 291 height 104
click at [489, 268] on textarea "[DATE] we celebrate all the dads, stepdads, granddads, father figures, and ment…" at bounding box center [630, 310] width 291 height 104
type textarea "[DATE] we celebrate all the dads, stepdads, granddads, father figures, and ment…"
click at [966, 300] on div "Start with a link or image Share a link Share an image Post content [DATE] we c…" at bounding box center [630, 297] width 748 height 267
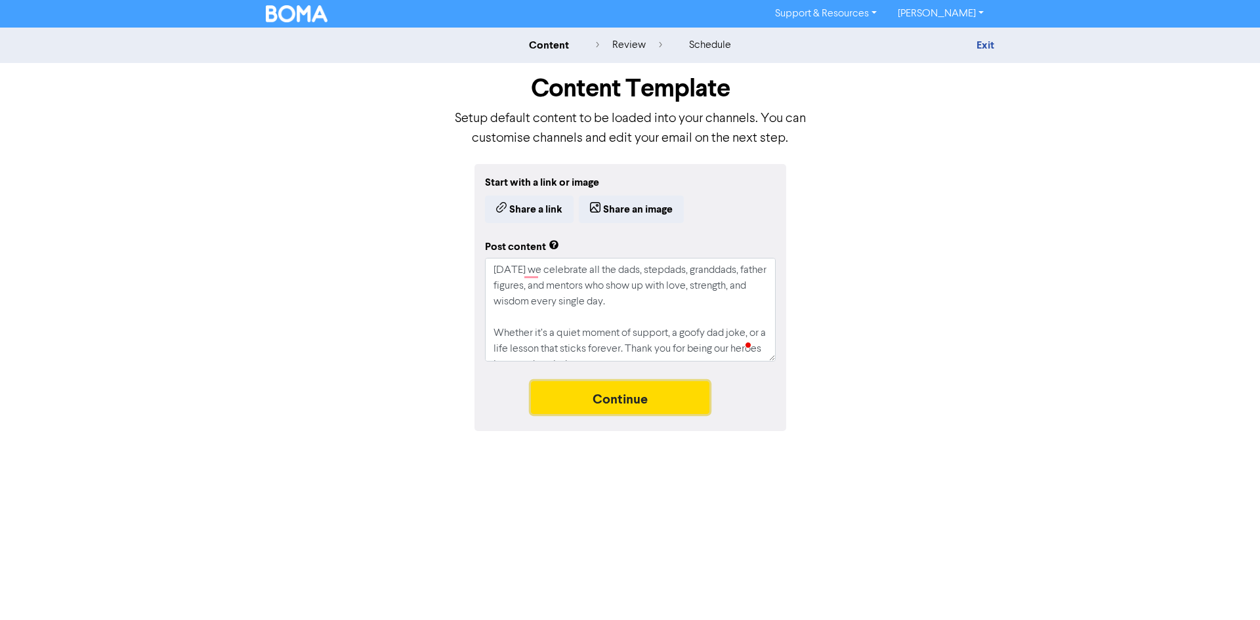
drag, startPoint x: 601, startPoint y: 402, endPoint x: 599, endPoint y: 450, distance: 47.3
click at [604, 402] on button "Continue" at bounding box center [620, 397] width 178 height 33
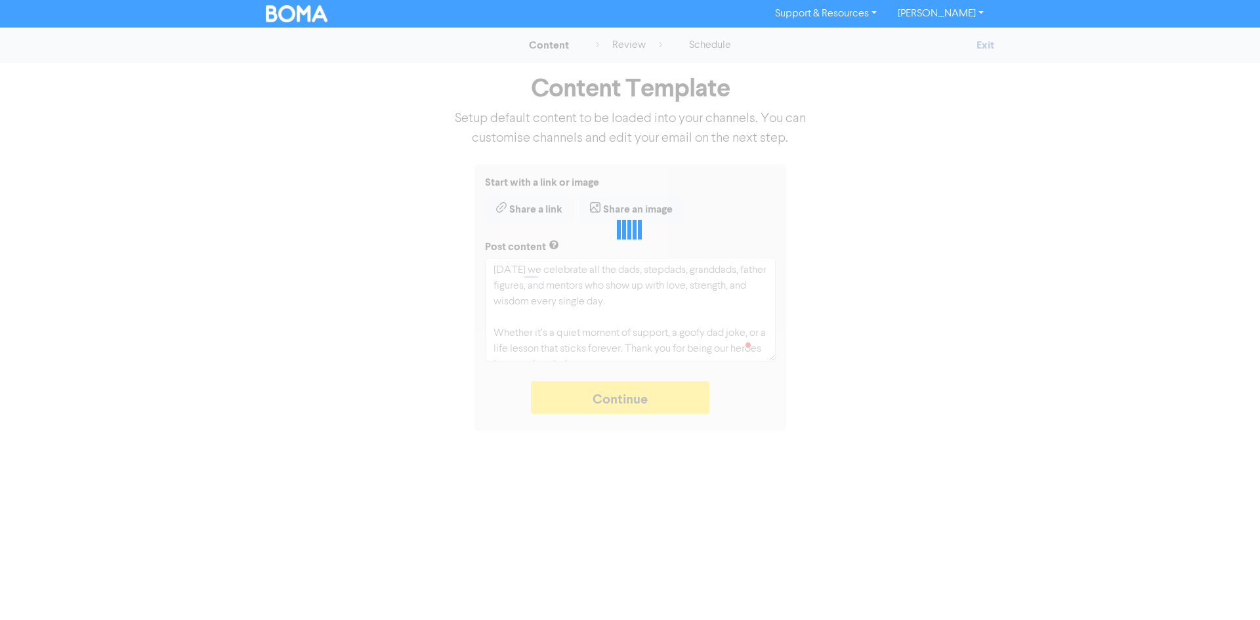
type textarea "x"
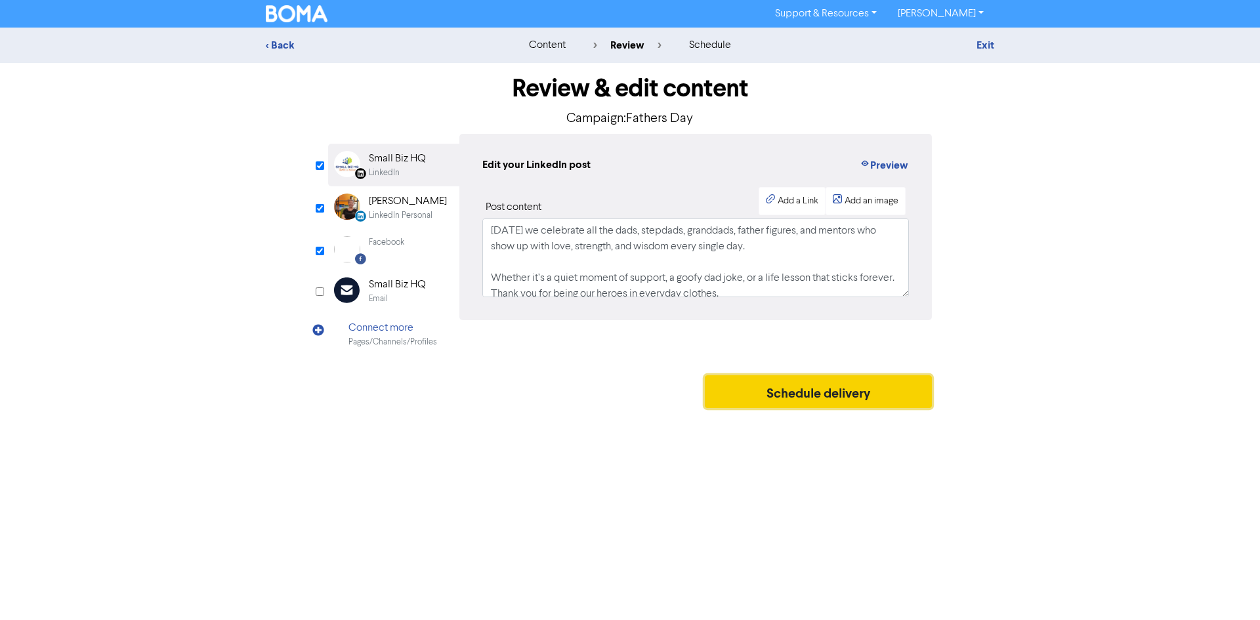
click at [879, 394] on button "Schedule delivery" at bounding box center [818, 391] width 227 height 33
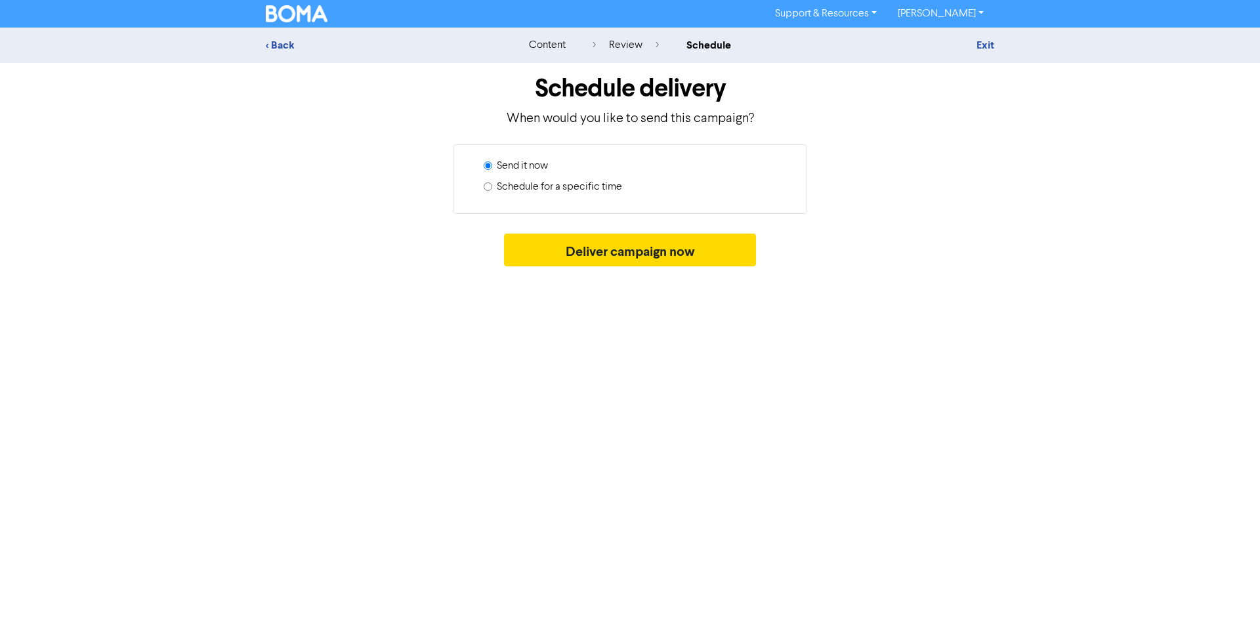
click at [486, 185] on input "Schedule for a specific time" at bounding box center [488, 186] width 9 height 9
radio input "true"
radio input "false"
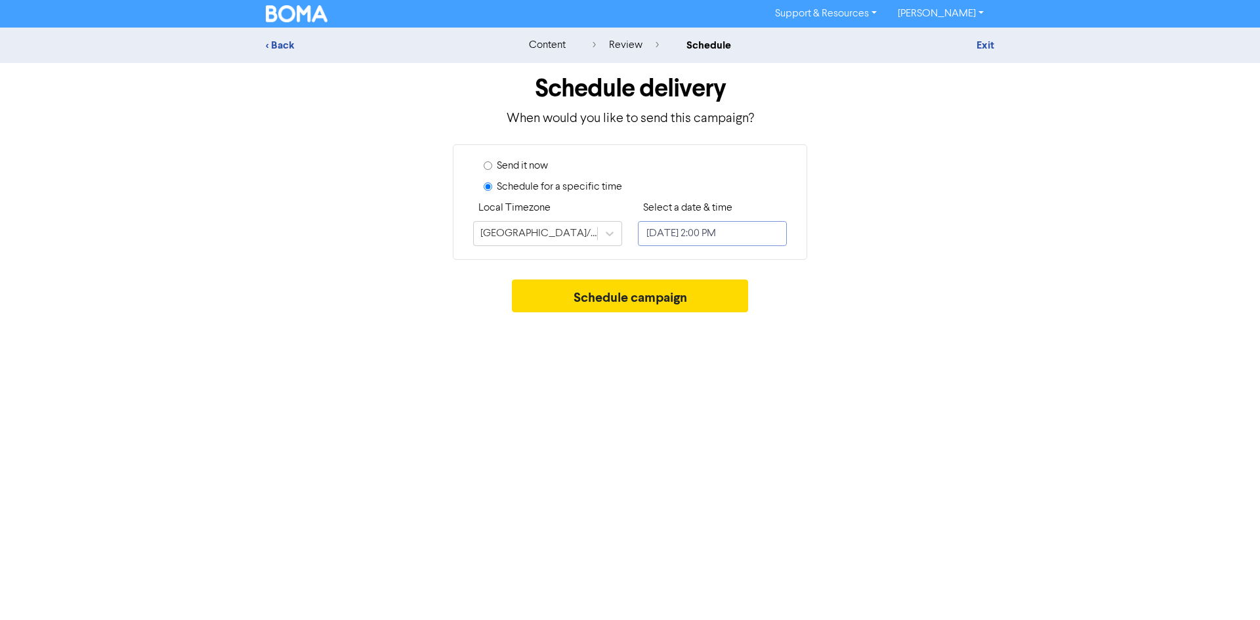
click at [766, 232] on input "[DATE] 2:00 PM" at bounding box center [712, 233] width 149 height 25
select select "8"
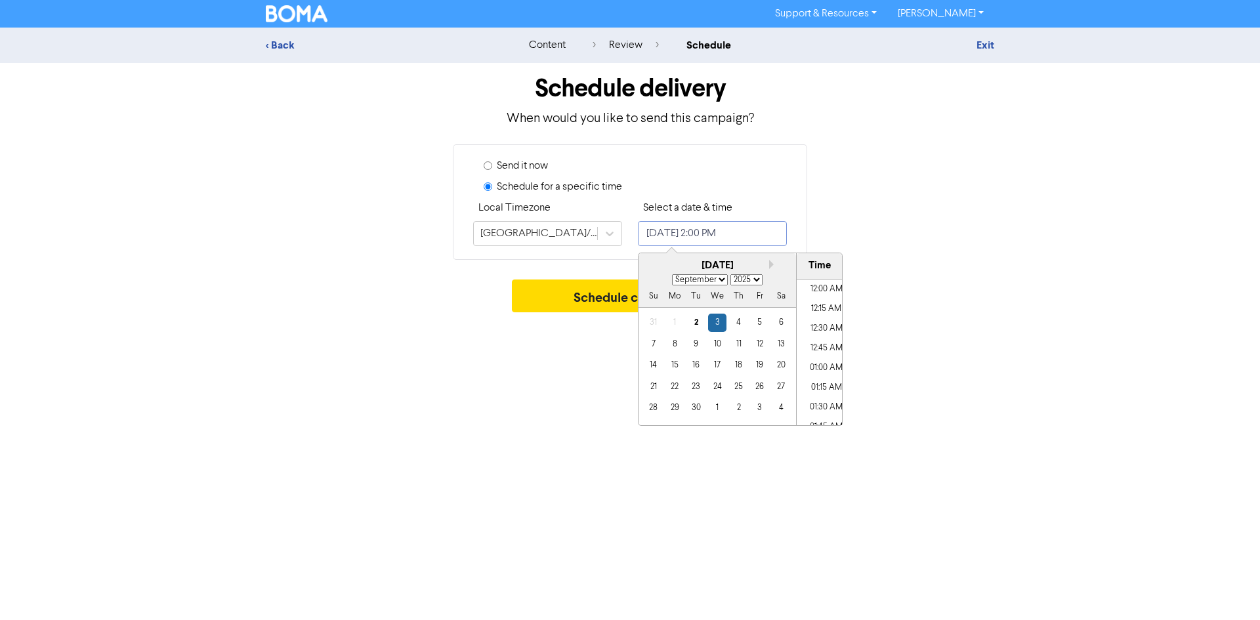
scroll to position [1039, 0]
click at [654, 346] on div "7" at bounding box center [653, 344] width 18 height 18
click at [831, 404] on li "09:00 AM" at bounding box center [826, 405] width 59 height 20
type input "[DATE] 9:00 AM"
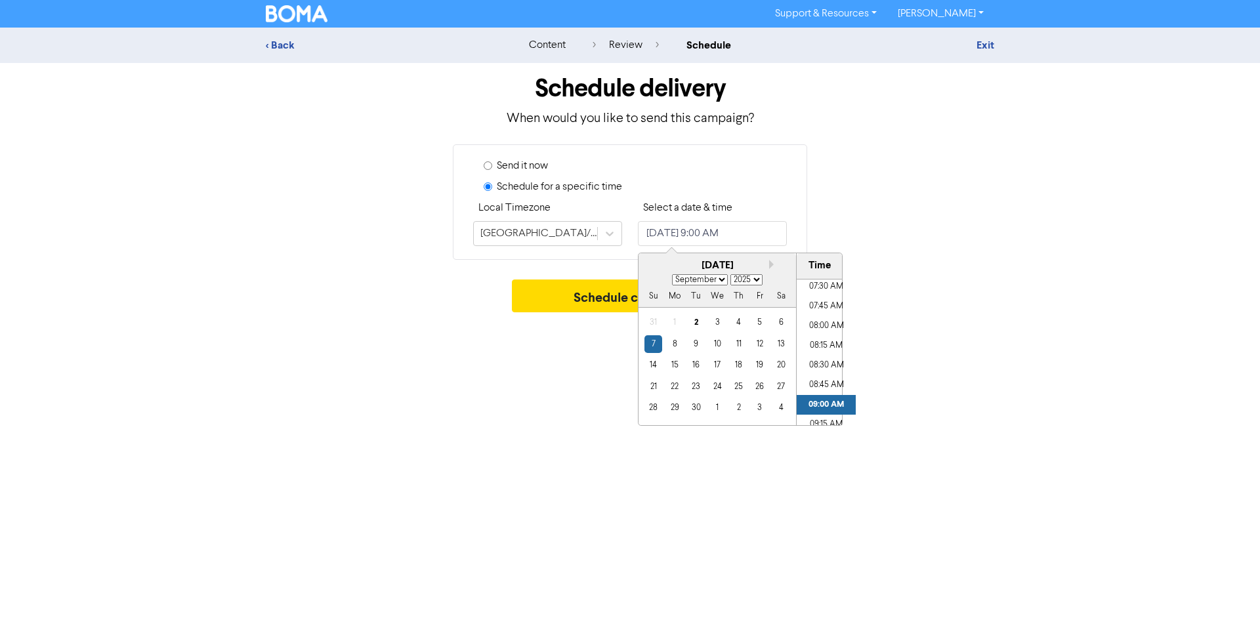
click at [1011, 333] on div "Support & Resources Video Tutorials FAQ & Guides Marketing Education [PERSON_NA…" at bounding box center [630, 310] width 1260 height 620
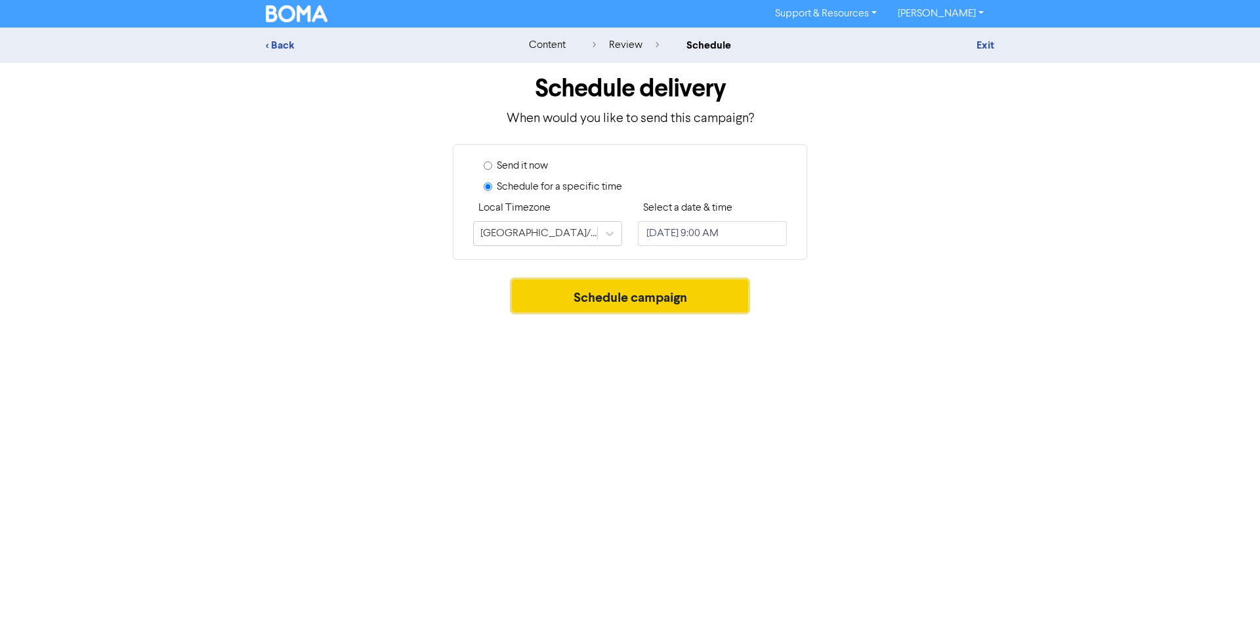
click at [700, 296] on button "Schedule campaign" at bounding box center [630, 296] width 237 height 33
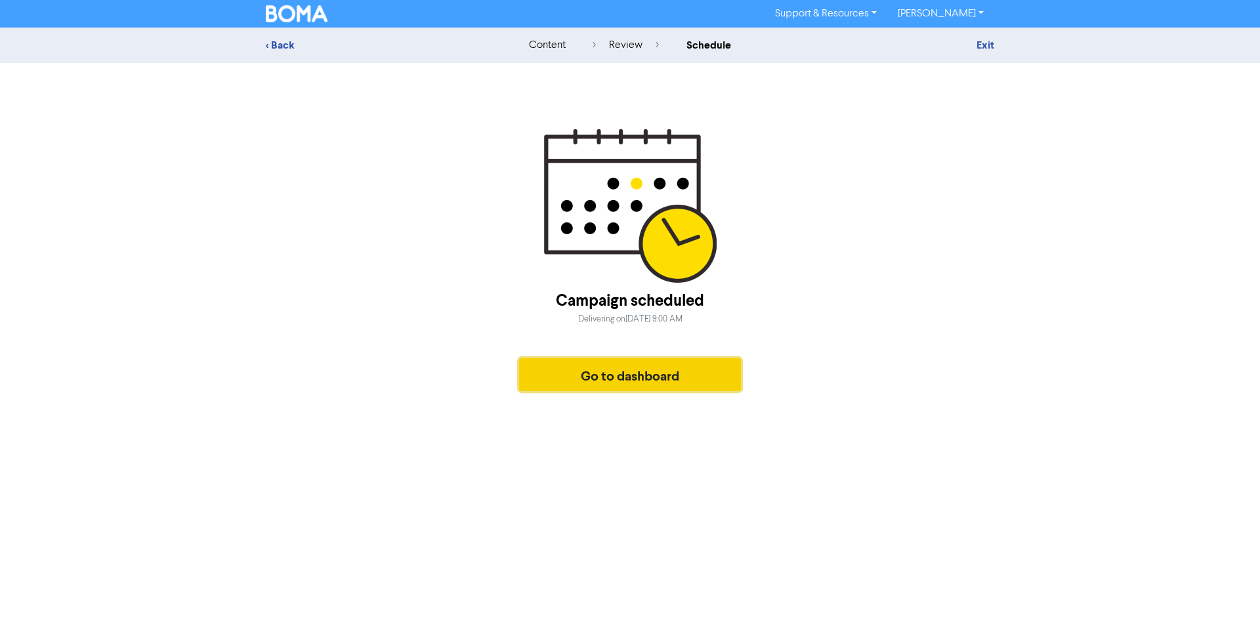
click at [652, 371] on button "Go to dashboard" at bounding box center [630, 374] width 222 height 33
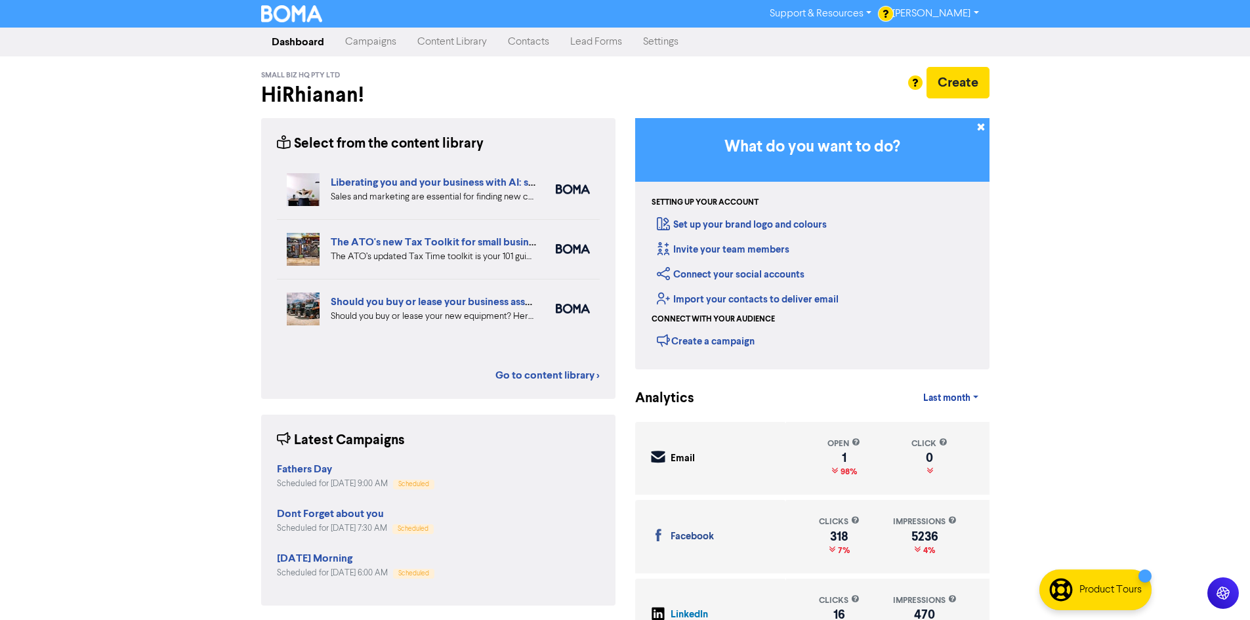
click at [393, 43] on link "Campaigns" at bounding box center [371, 42] width 72 height 26
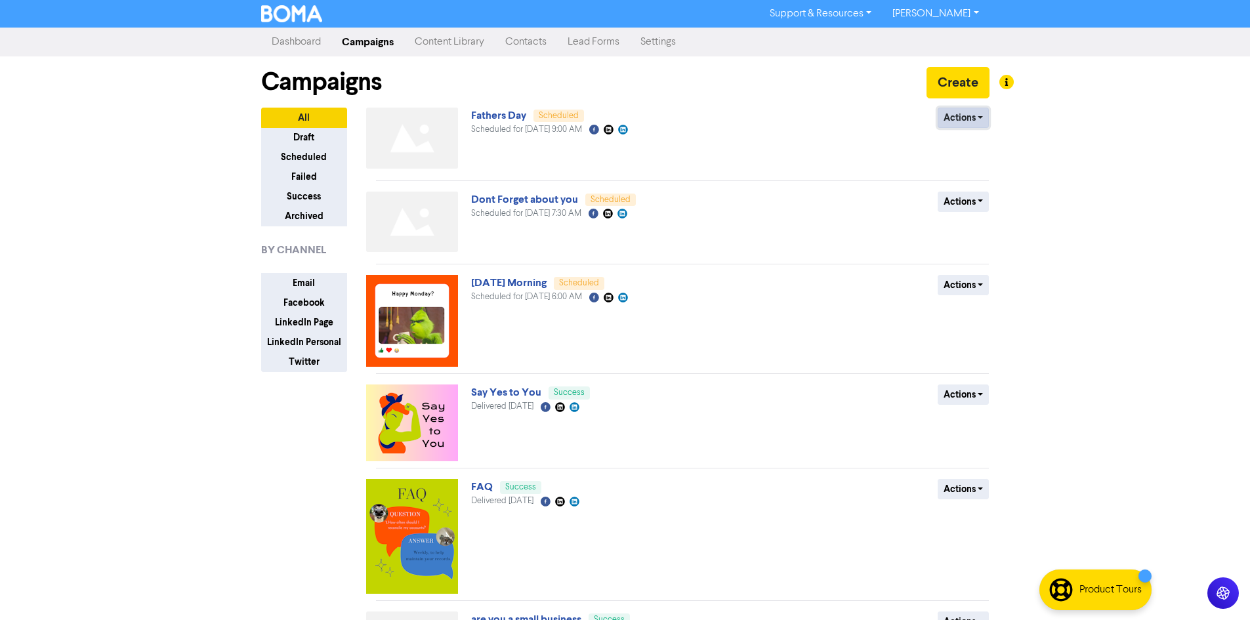
click at [973, 121] on button "Actions" at bounding box center [964, 118] width 52 height 20
click at [997, 142] on button "Revert to draft" at bounding box center [990, 145] width 104 height 21
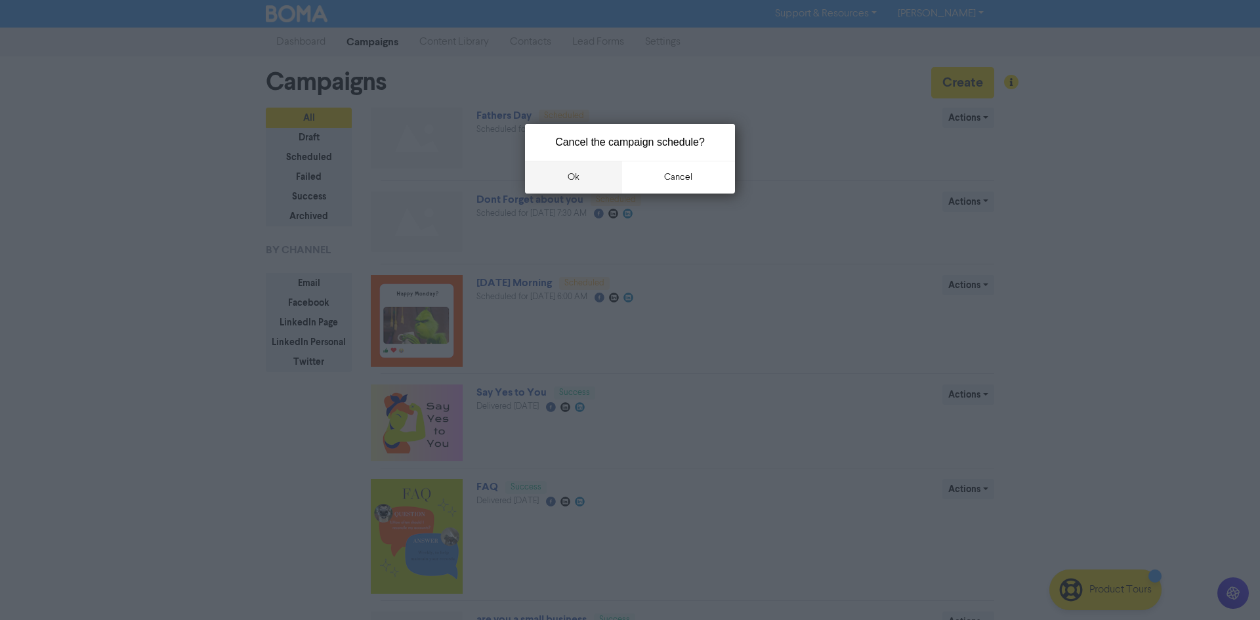
drag, startPoint x: 592, startPoint y: 174, endPoint x: 980, endPoint y: 172, distance: 387.8
click at [596, 174] on button "ok" at bounding box center [573, 177] width 97 height 33
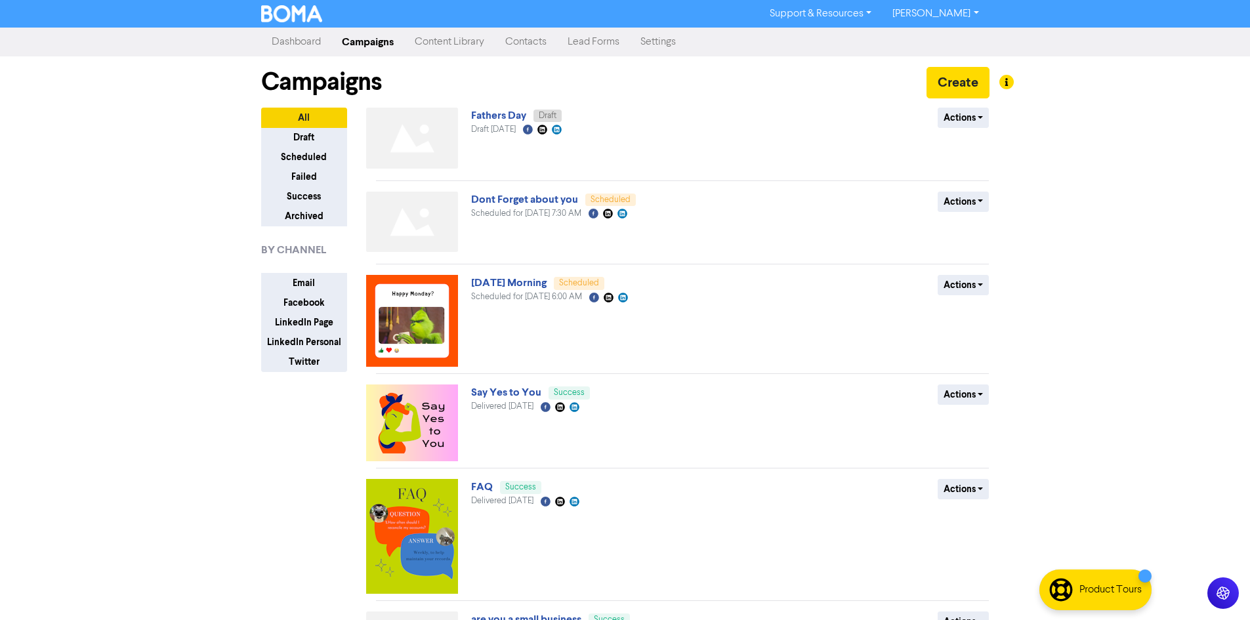
click at [1114, 212] on div "Support & Resources Video Tutorials FAQ & Guides Marketing Education [PERSON_NA…" at bounding box center [625, 310] width 1250 height 620
click at [500, 120] on link "Fathers Day" at bounding box center [498, 115] width 55 height 13
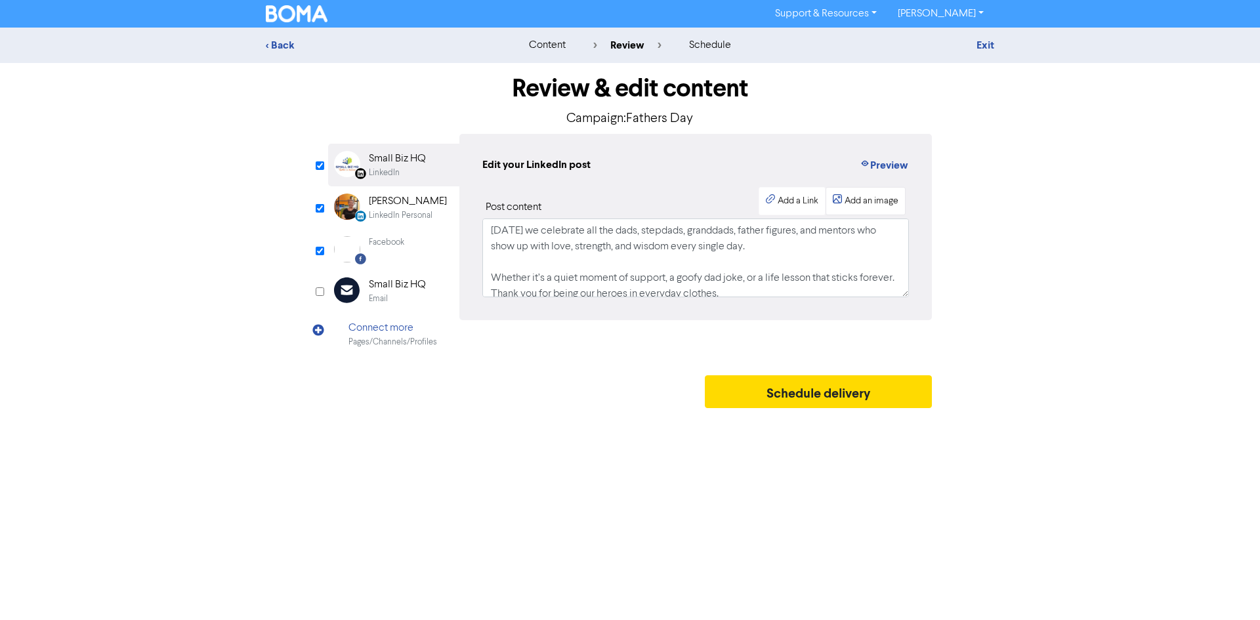
click at [879, 201] on div "Add an image" at bounding box center [872, 201] width 54 height 14
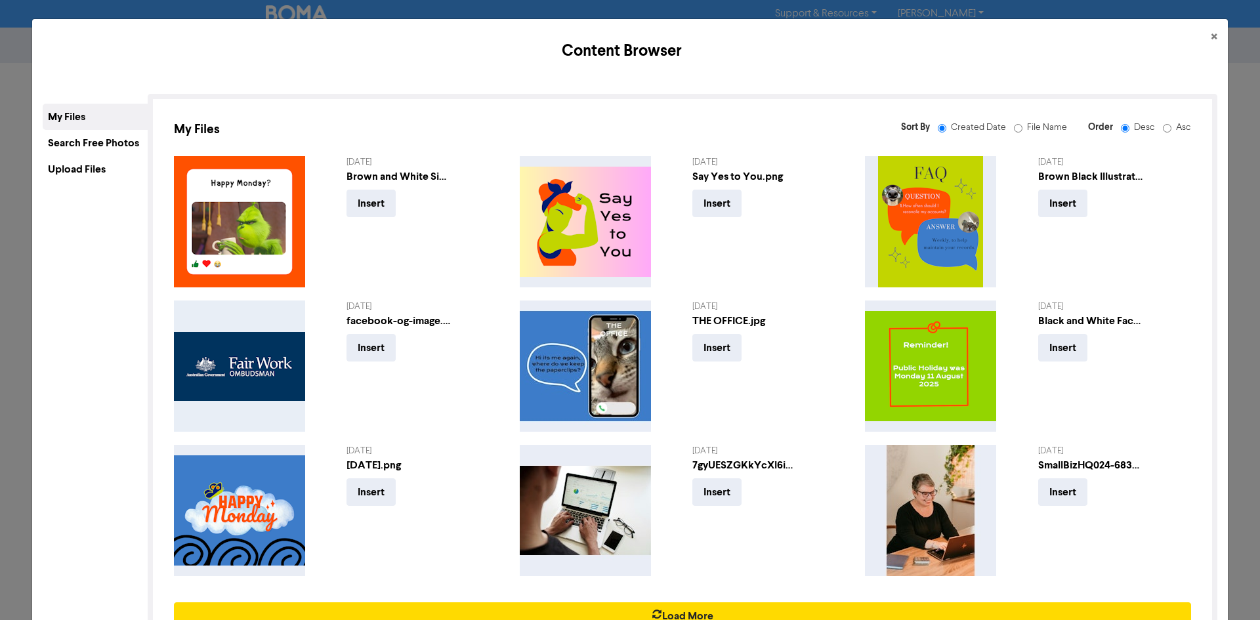
click at [94, 170] on div "Upload Files" at bounding box center [95, 169] width 105 height 26
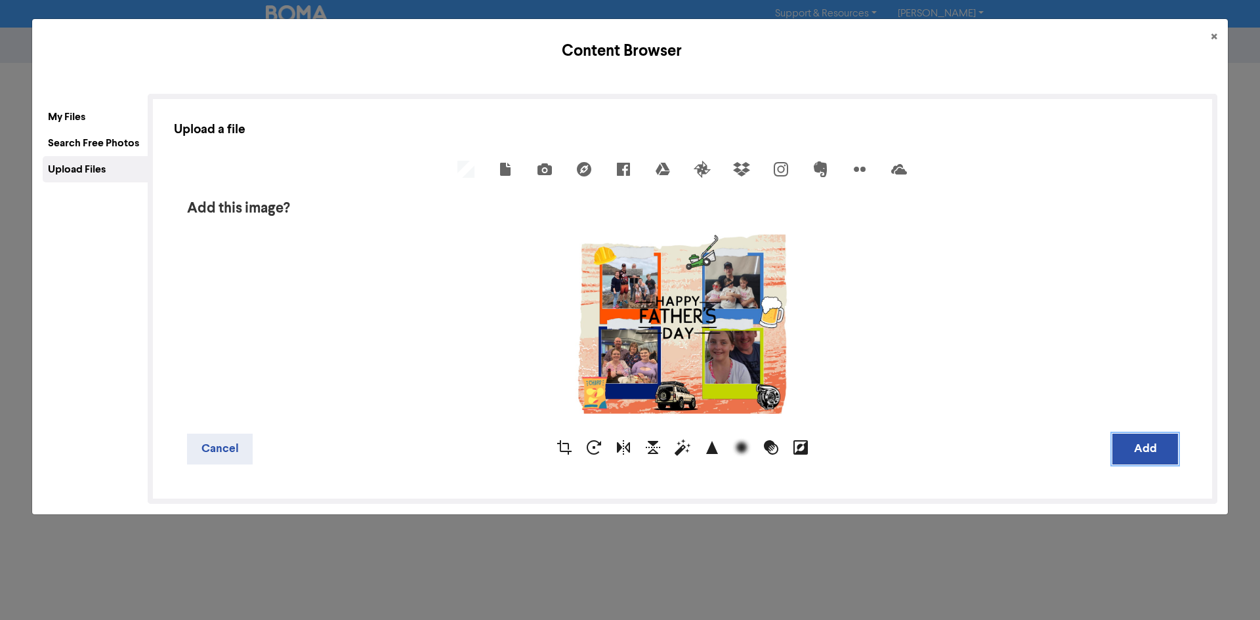
click at [1143, 450] on button "Add" at bounding box center [1145, 449] width 66 height 31
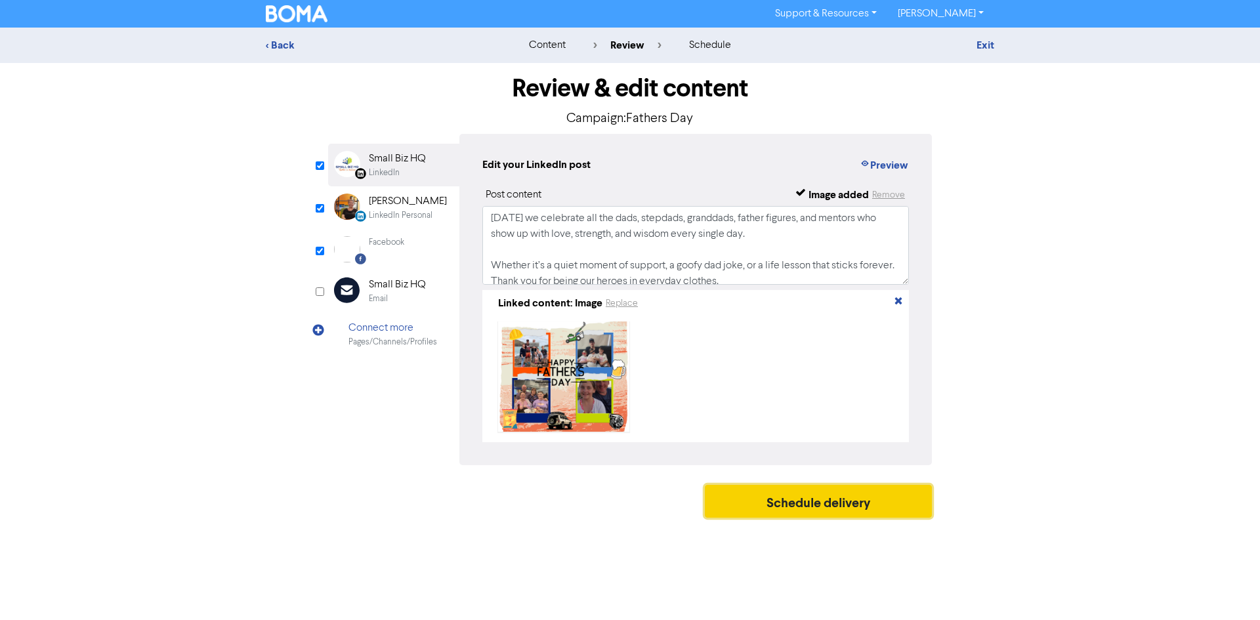
click at [797, 505] on button "Schedule delivery" at bounding box center [818, 501] width 227 height 33
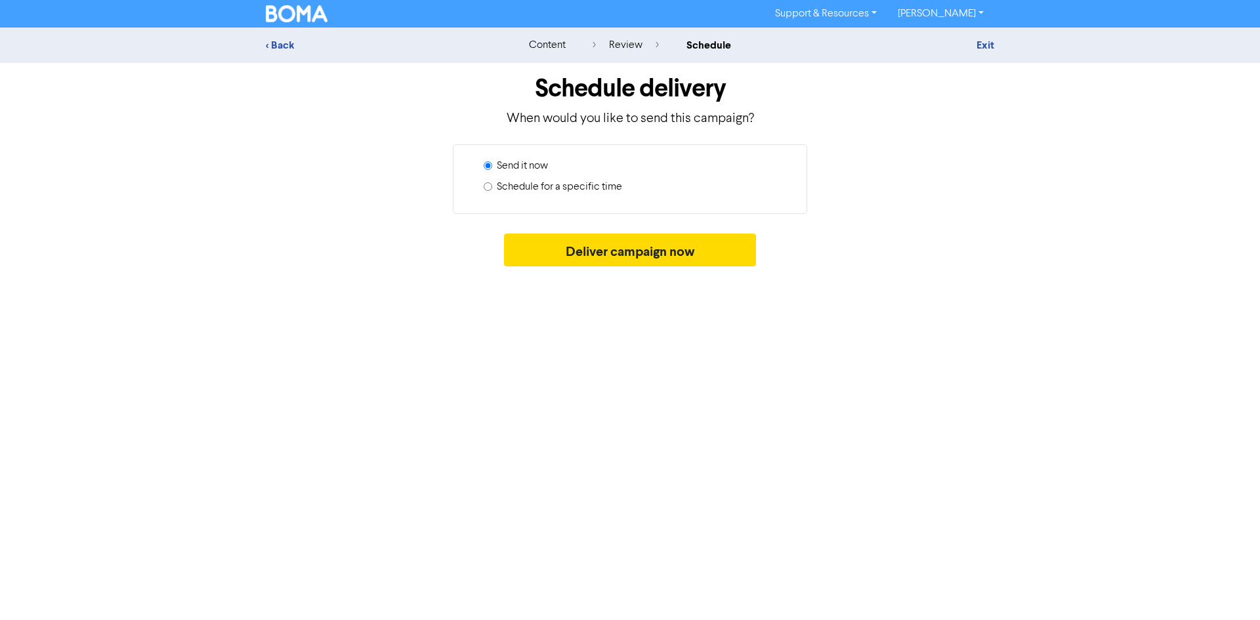
drag, startPoint x: 488, startPoint y: 185, endPoint x: 482, endPoint y: 190, distance: 7.9
click at [482, 190] on div "Send it now Schedule for a specific time" at bounding box center [630, 179] width 354 height 70
click at [489, 186] on input "Schedule for a specific time" at bounding box center [488, 186] width 9 height 9
radio input "true"
radio input "false"
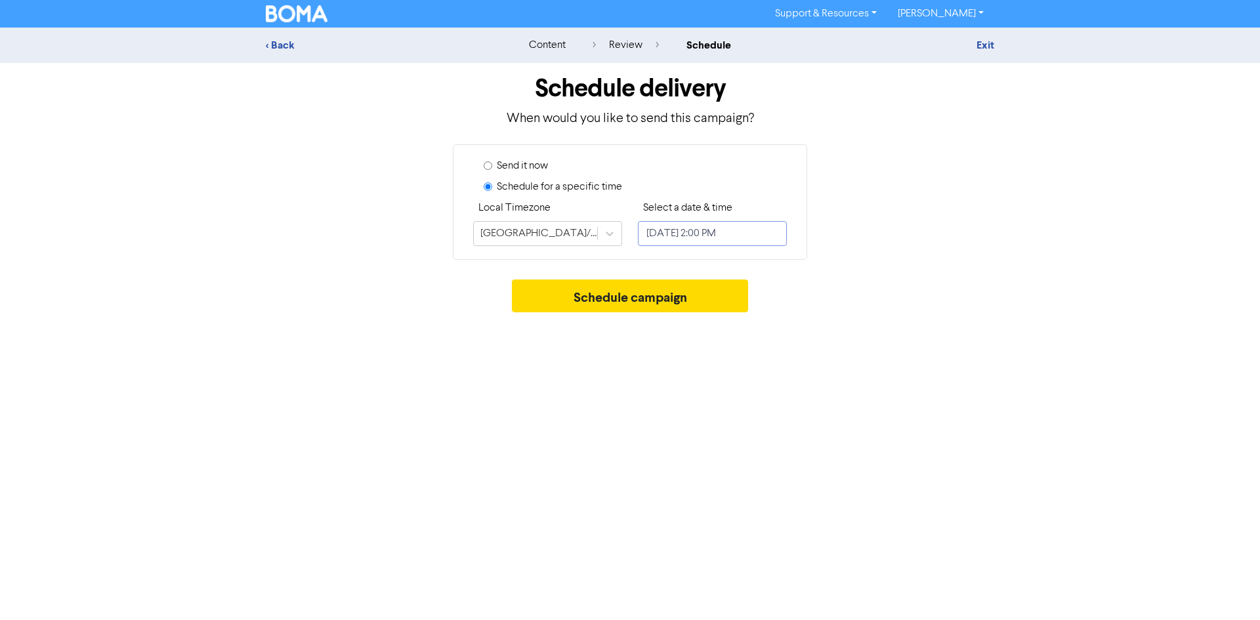
click at [782, 234] on input "[DATE] 2:00 PM" at bounding box center [712, 233] width 149 height 25
select select "8"
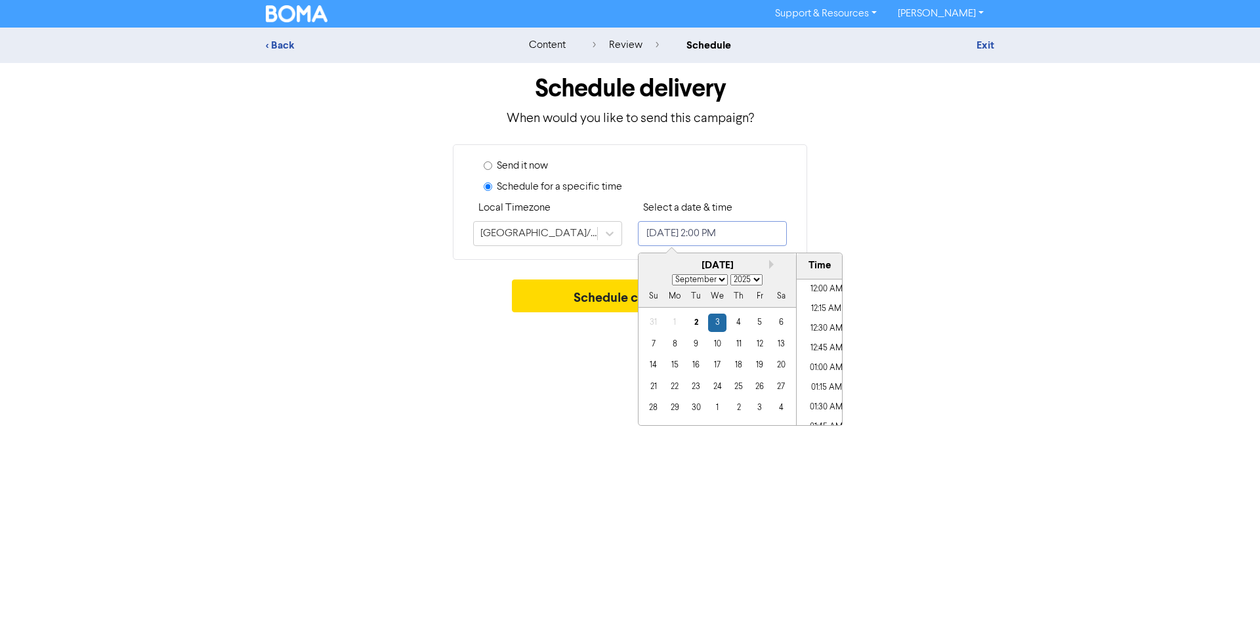
scroll to position [1039, 0]
click at [653, 339] on div "7" at bounding box center [653, 344] width 18 height 18
type input "[DATE] 2:00 PM"
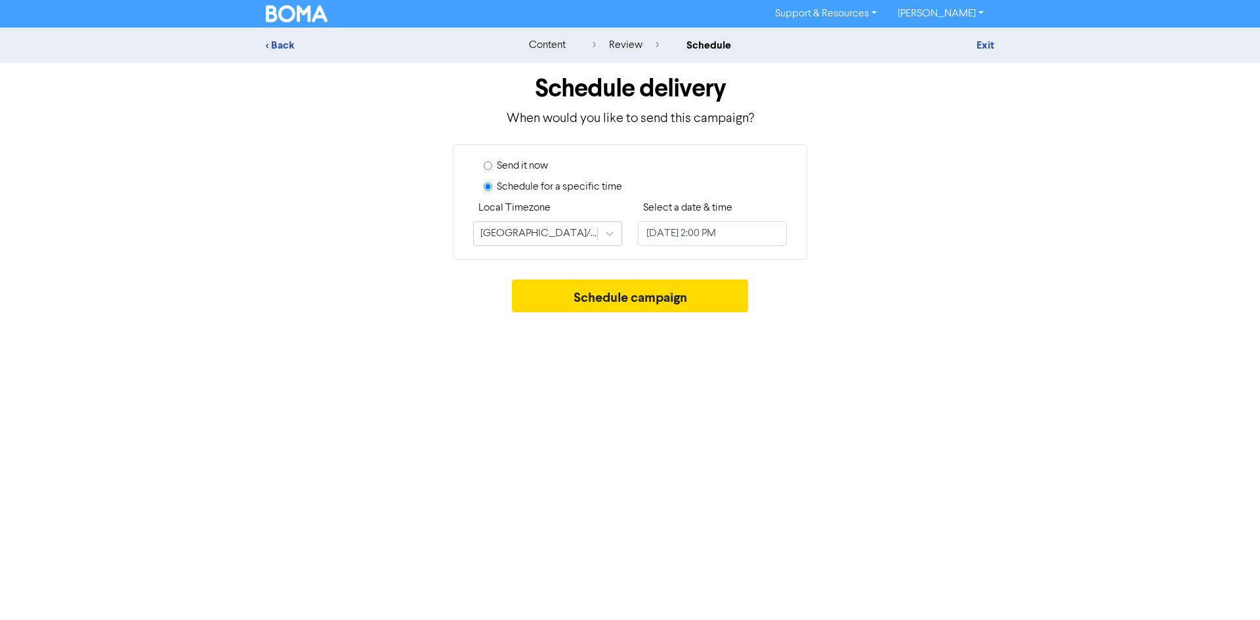
drag, startPoint x: 856, startPoint y: 286, endPoint x: 849, endPoint y: 286, distance: 7.2
select select "8"
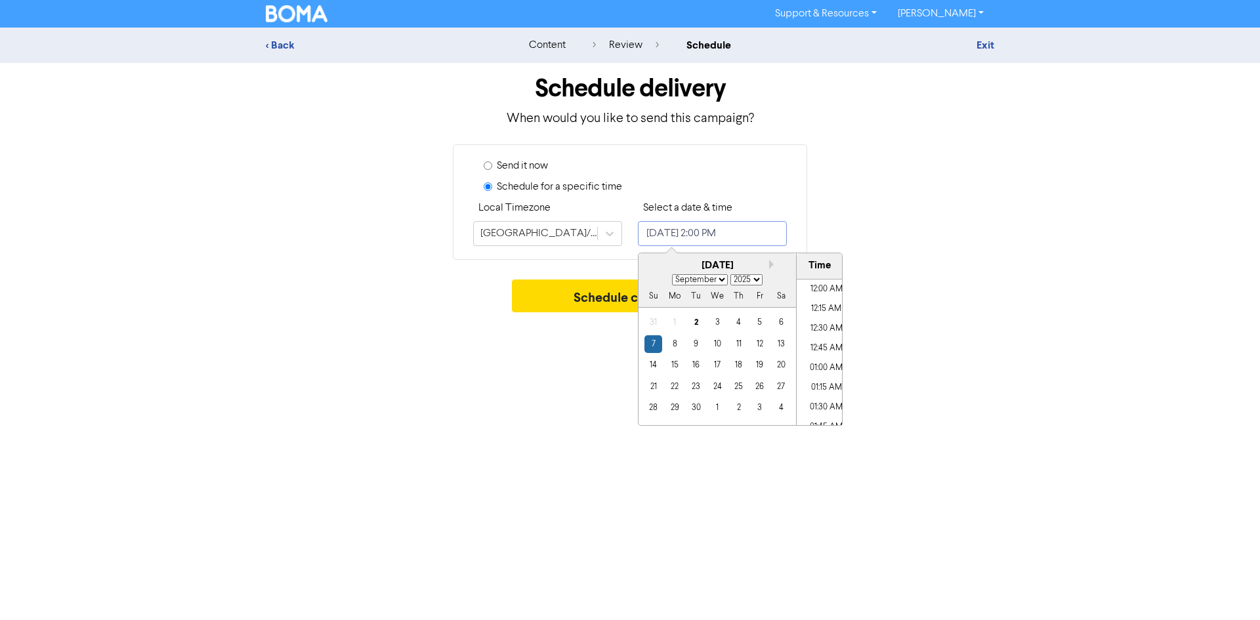
click at [749, 241] on input "[DATE] 2:00 PM" at bounding box center [712, 233] width 149 height 25
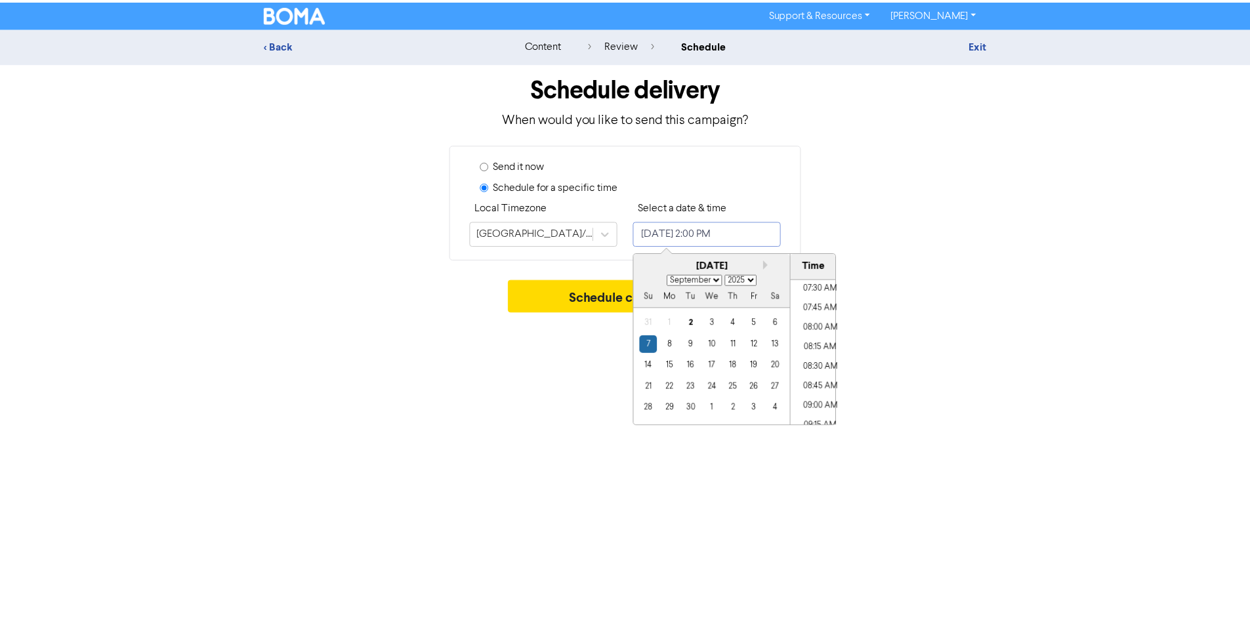
scroll to position [567, 0]
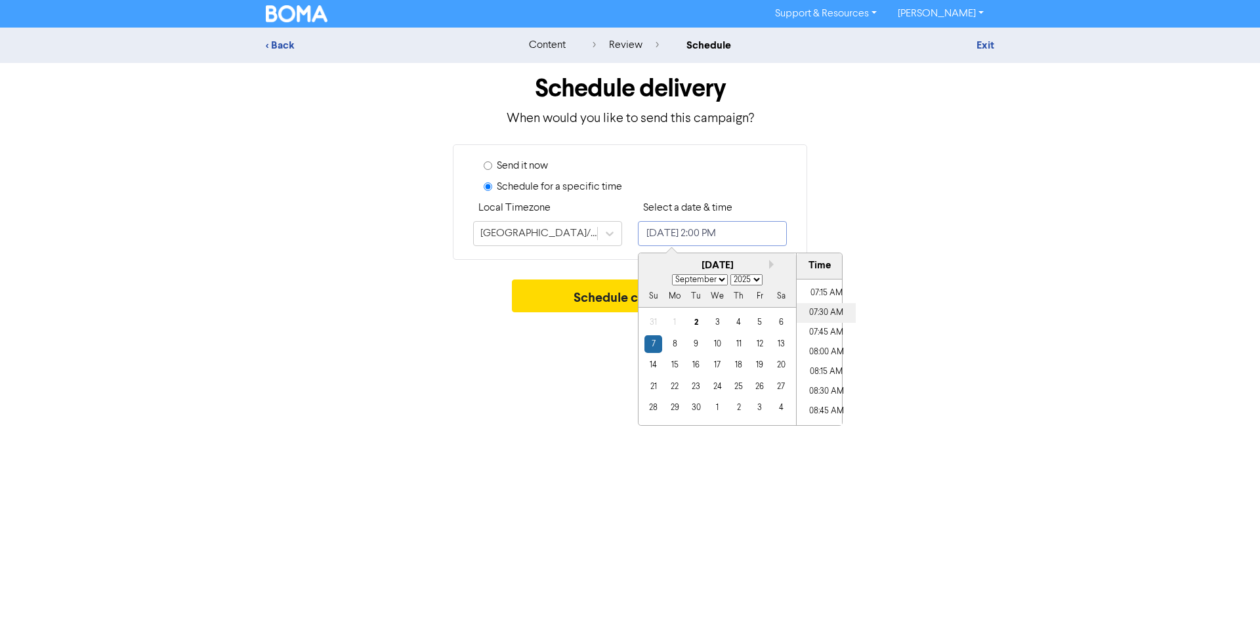
click at [840, 305] on li "07:30 AM" at bounding box center [826, 313] width 59 height 20
type input "[DATE] 7:30 AM"
click at [914, 295] on div "Schedule campaign" at bounding box center [630, 299] width 728 height 39
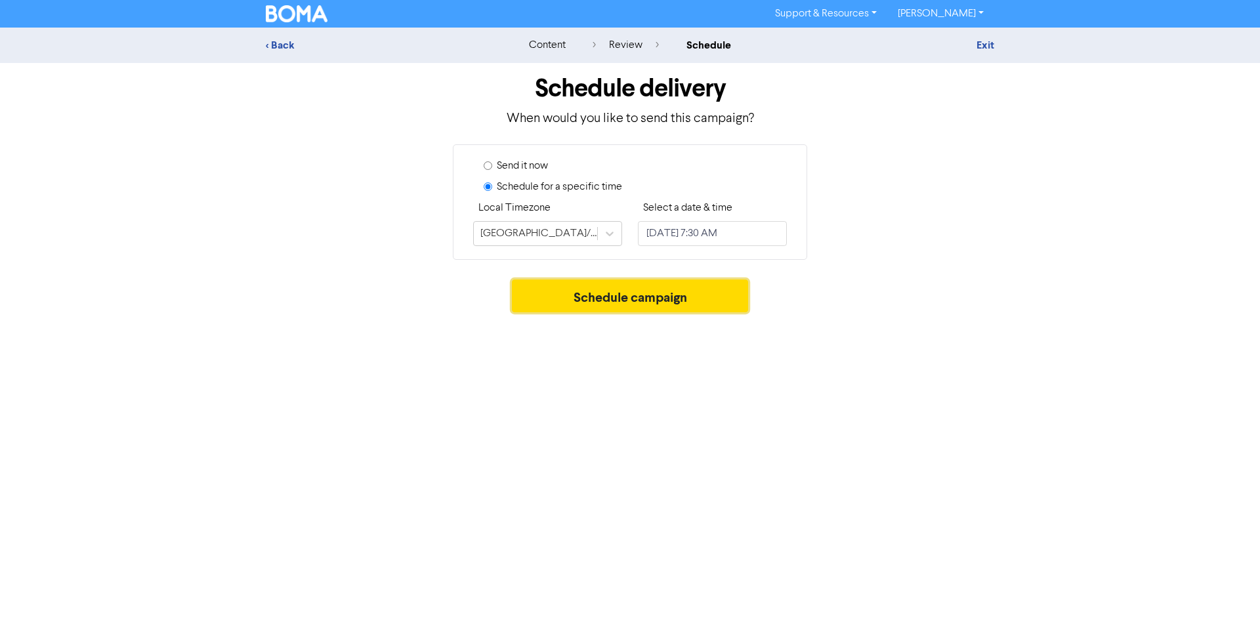
drag, startPoint x: 667, startPoint y: 301, endPoint x: 654, endPoint y: 368, distance: 68.3
click at [668, 301] on button "Schedule campaign" at bounding box center [630, 296] width 237 height 33
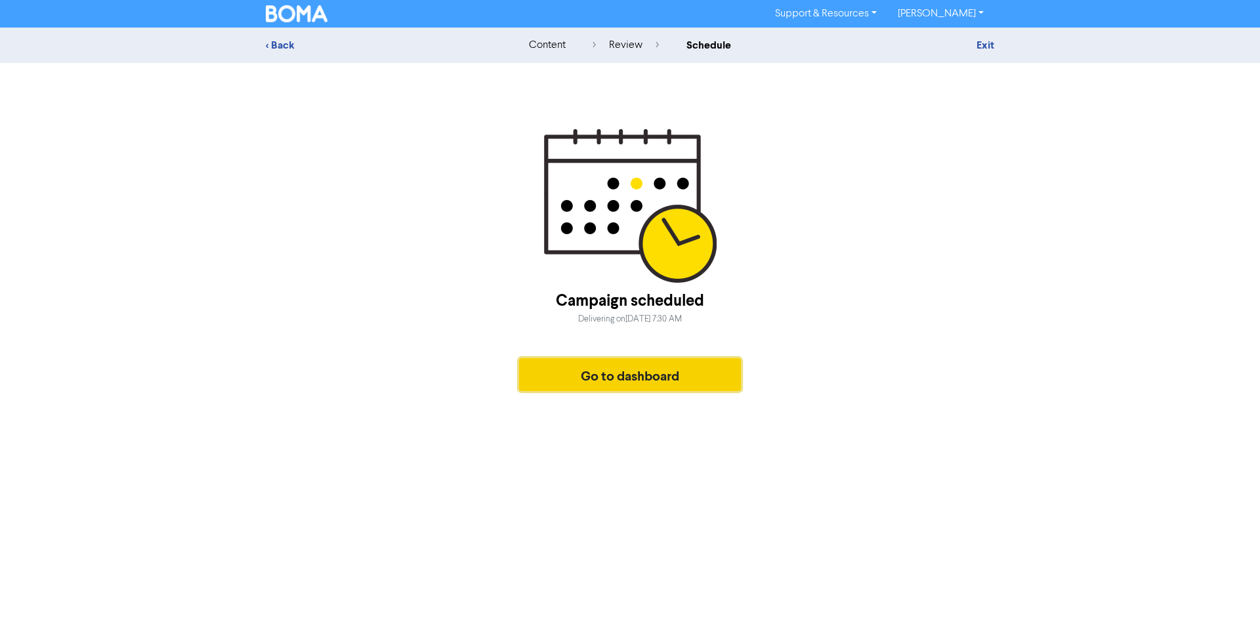
click at [673, 371] on button "Go to dashboard" at bounding box center [630, 374] width 222 height 33
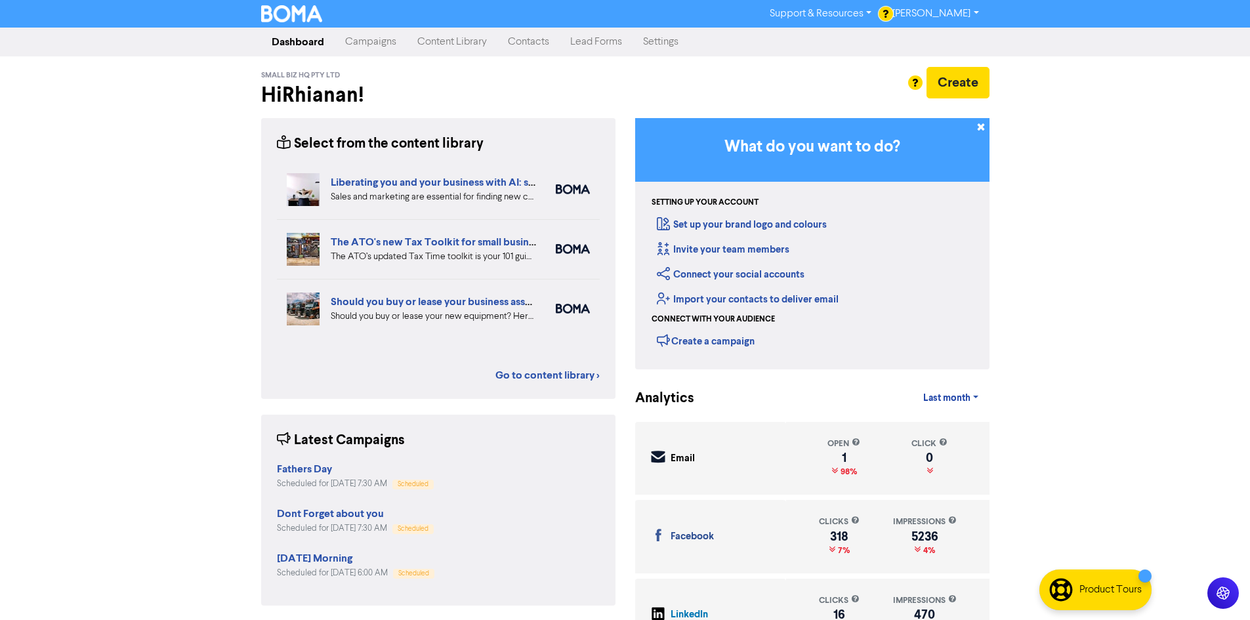
click at [1076, 345] on div "Support & Resources Video Tutorials FAQ & Guides Marketing Education [PERSON_NA…" at bounding box center [625, 310] width 1250 height 620
click at [373, 52] on link "Campaigns" at bounding box center [371, 42] width 72 height 26
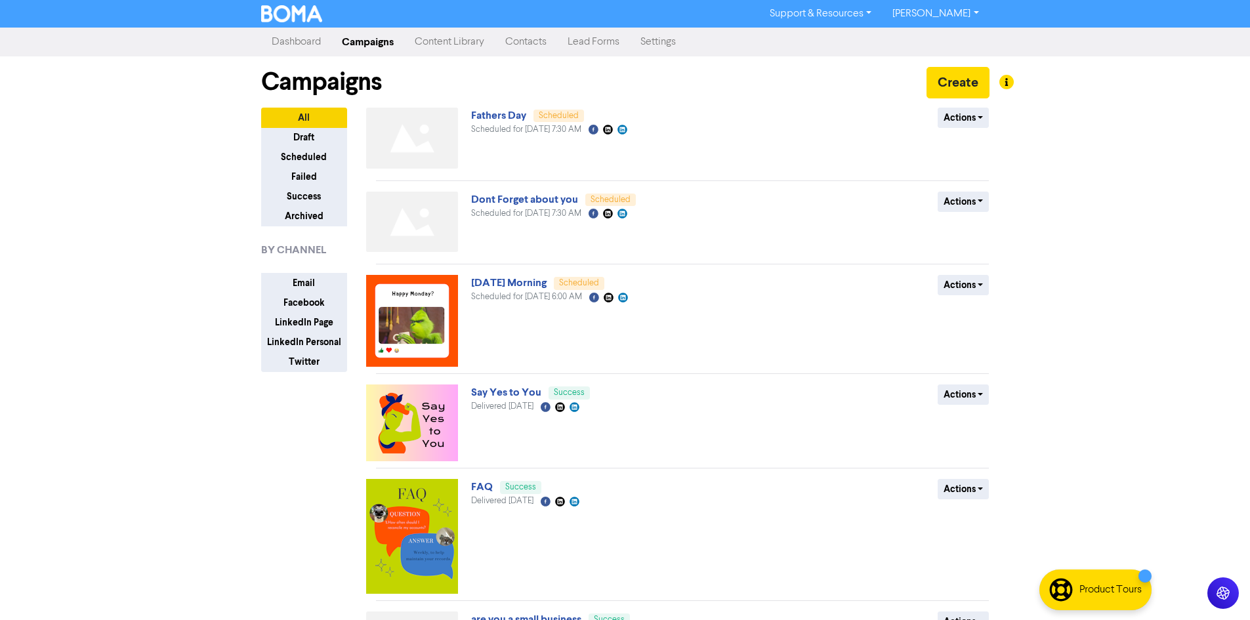
click at [480, 36] on link "Content Library" at bounding box center [449, 42] width 91 height 26
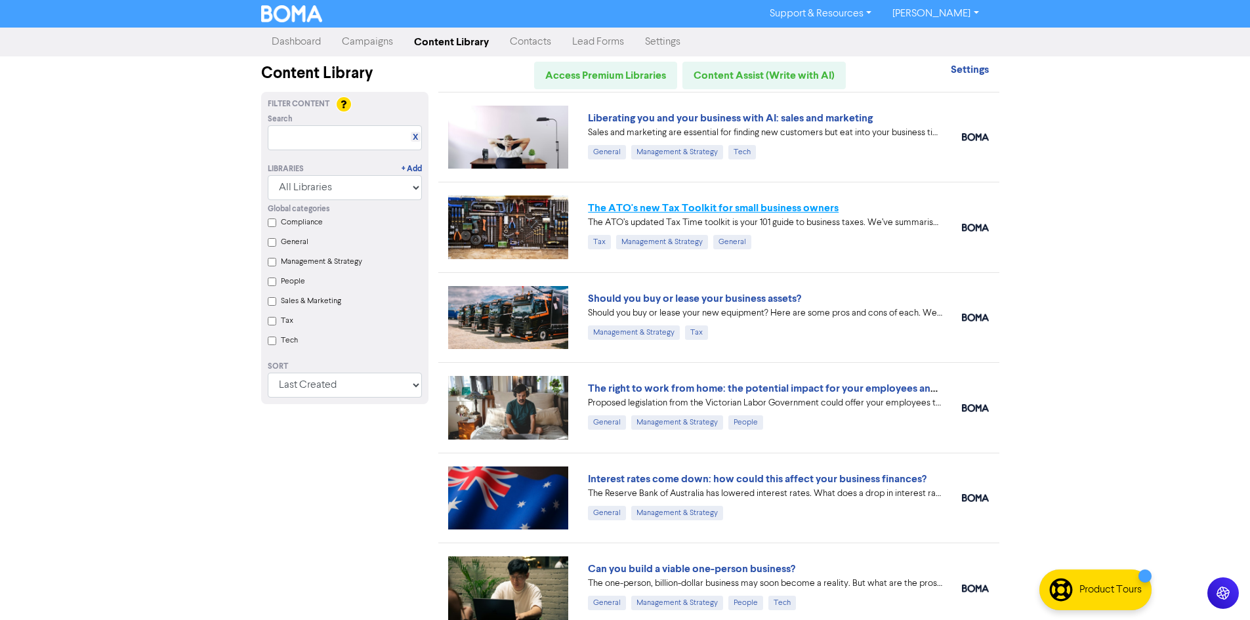
click at [812, 205] on link "The ATO's new Tax Toolkit for small business owners" at bounding box center [713, 207] width 251 height 13
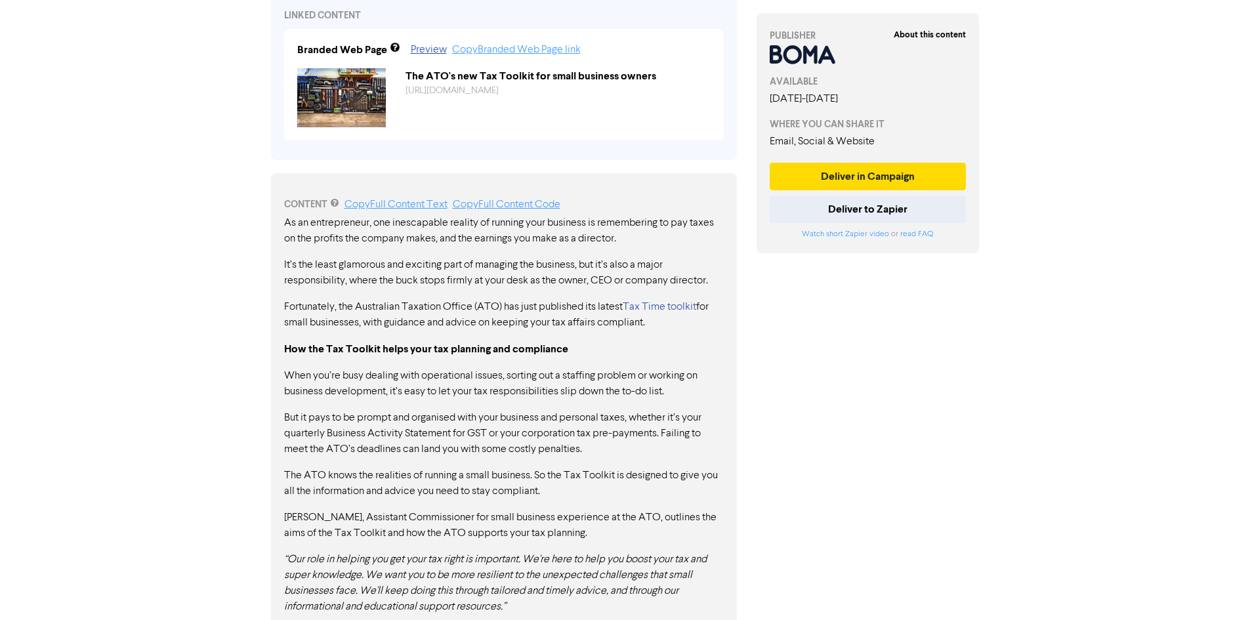
scroll to position [525, 0]
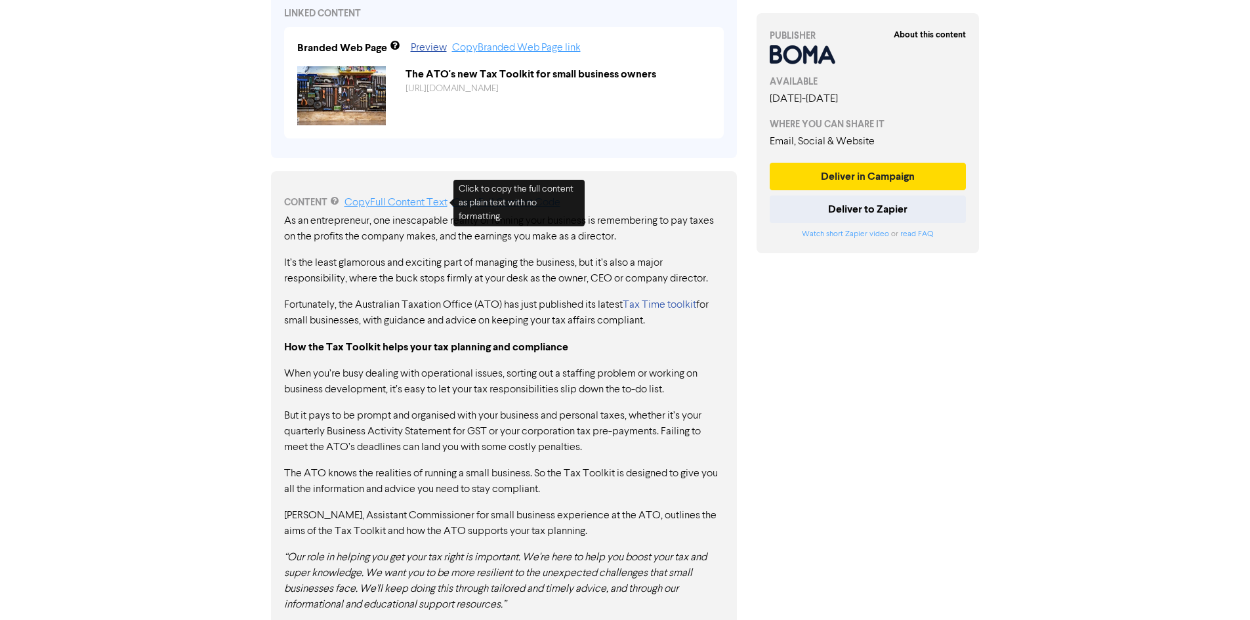
drag, startPoint x: 411, startPoint y: 201, endPoint x: 381, endPoint y: 224, distance: 37.9
click at [412, 200] on link "Copy Full Content Text" at bounding box center [396, 203] width 103 height 10
click at [390, 198] on link "Copy Full Content Text" at bounding box center [396, 203] width 103 height 10
click at [895, 461] on div "About this content PUBLISHER AVAILABLE [DATE] - [DATE] WHERE YOU CAN SHARE IT E…" at bounding box center [868, 222] width 243 height 1366
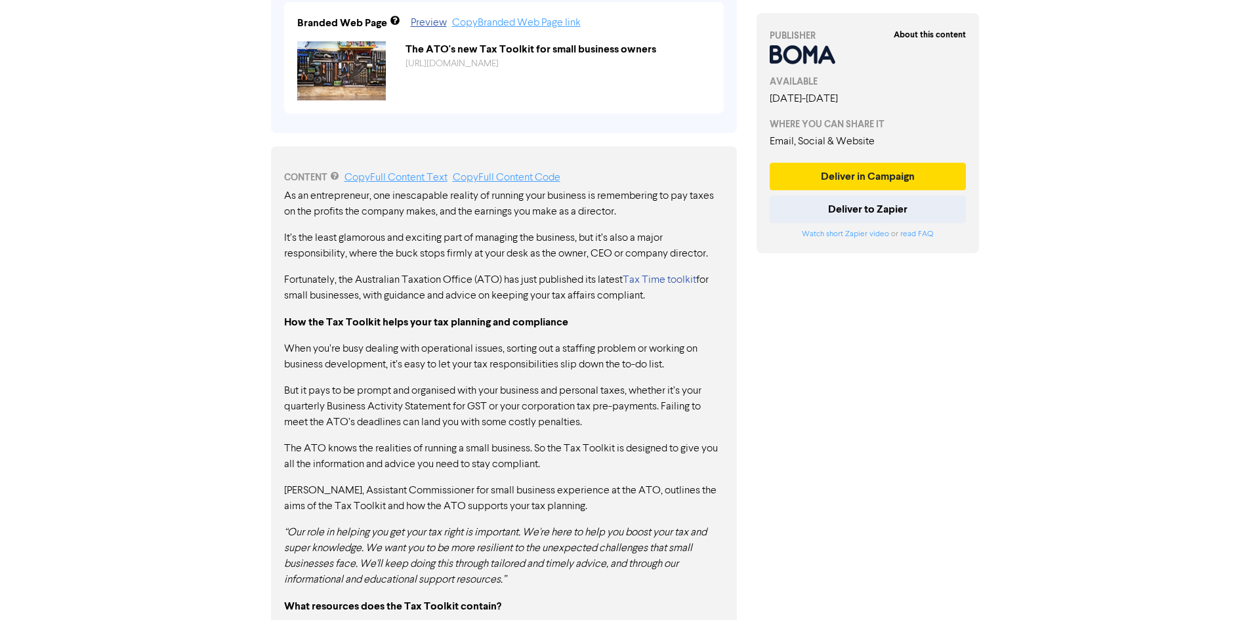
scroll to position [591, 0]
